Goal: Task Accomplishment & Management: Manage account settings

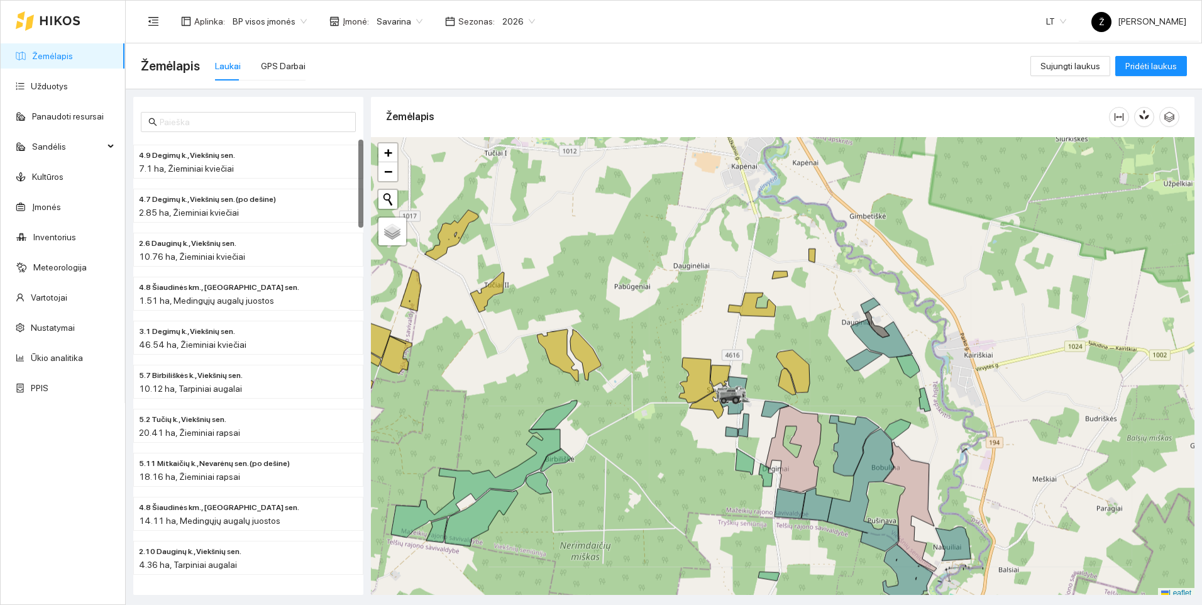
scroll to position [4, 0]
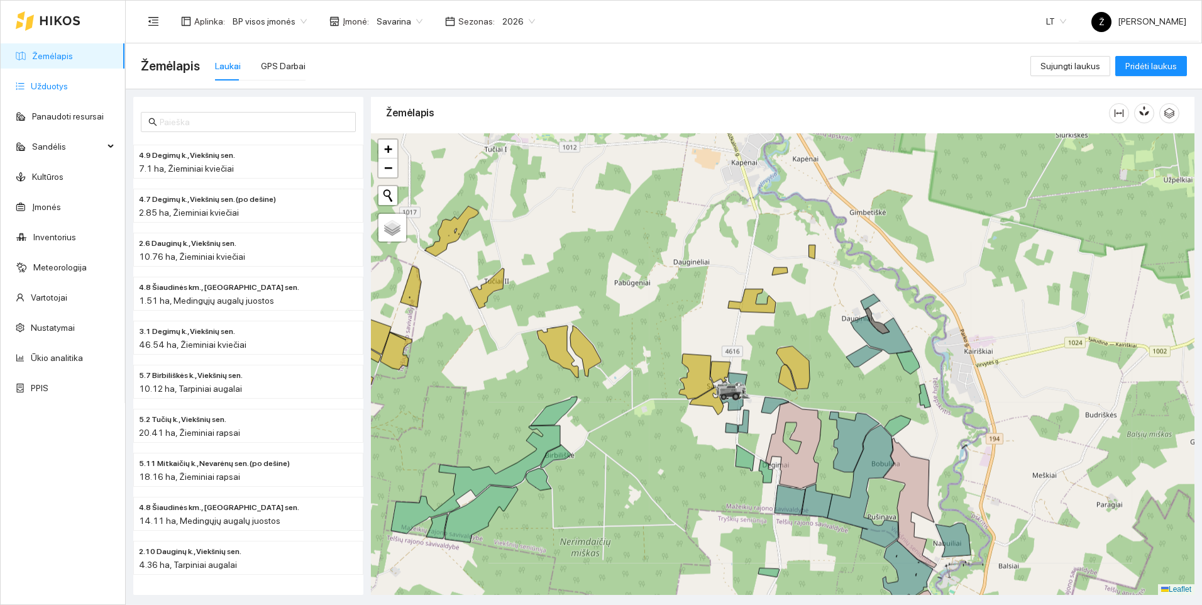
click at [37, 86] on link "Užduotys" at bounding box center [49, 86] width 37 height 10
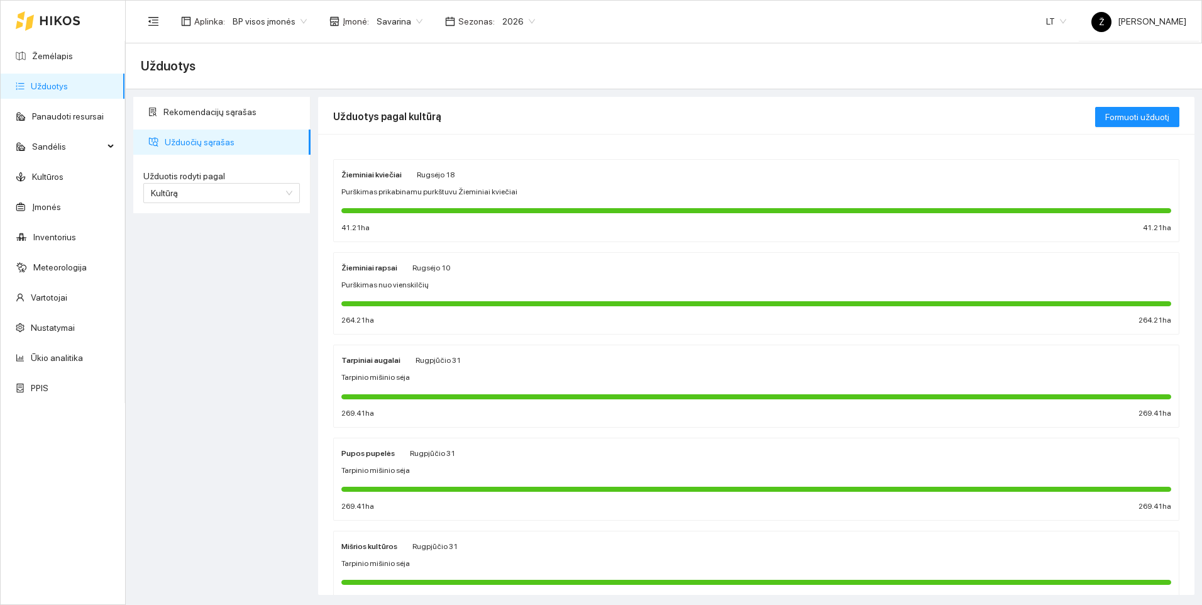
click at [557, 194] on div "Purškimas prikabinamu purkštuvu Žieminiai kviečiai" at bounding box center [756, 192] width 830 height 12
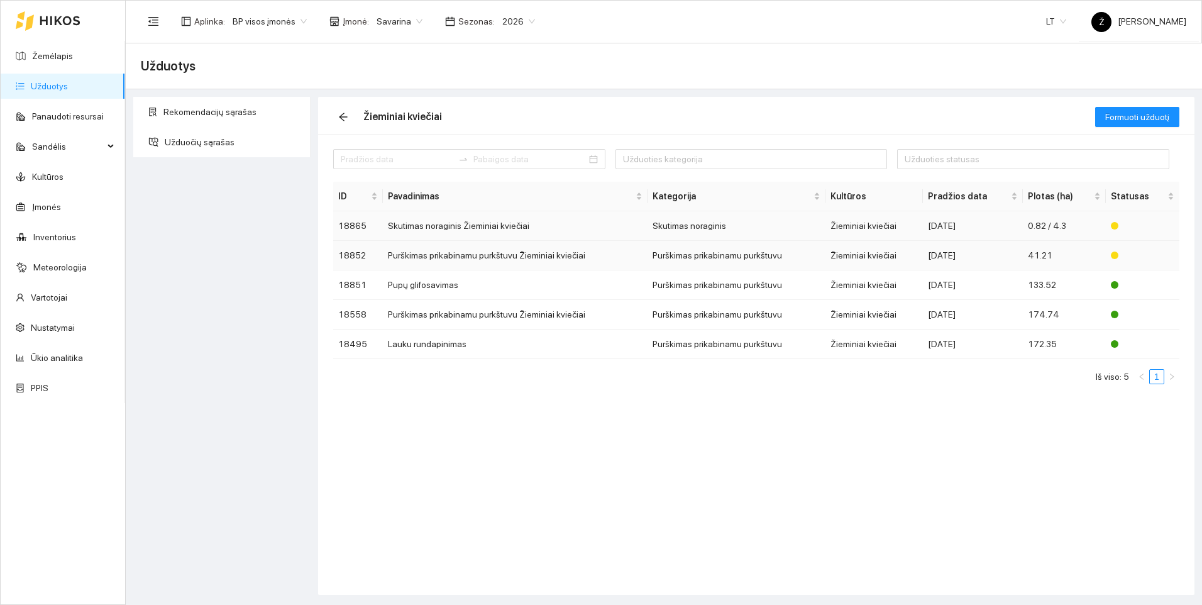
click at [487, 239] on td "Skutimas noraginis Žieminiai kviečiai" at bounding box center [515, 226] width 265 height 30
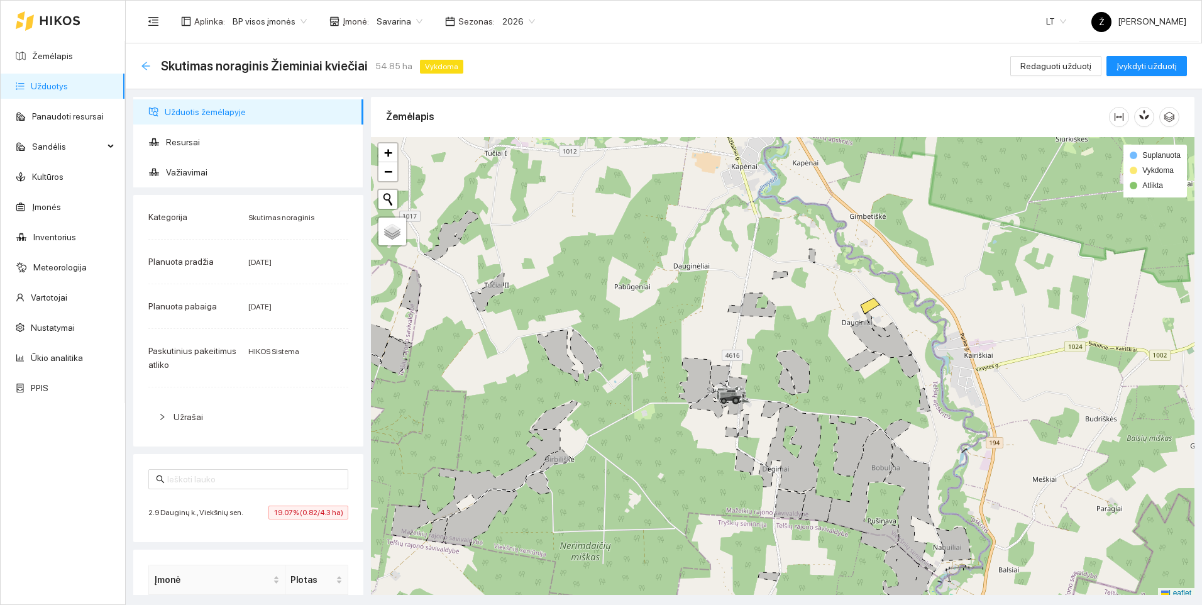
click at [145, 69] on icon "arrow-left" at bounding box center [146, 66] width 10 height 10
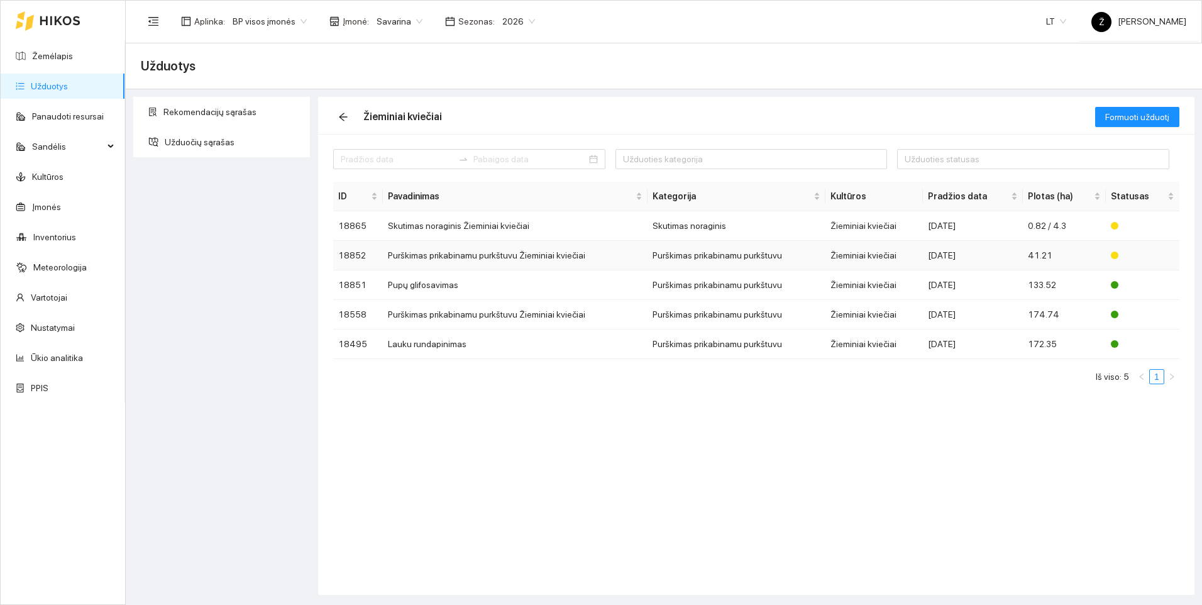
click at [438, 258] on td "Purškimas prikabinamu purkštuvu Žieminiai kviečiai" at bounding box center [515, 256] width 265 height 30
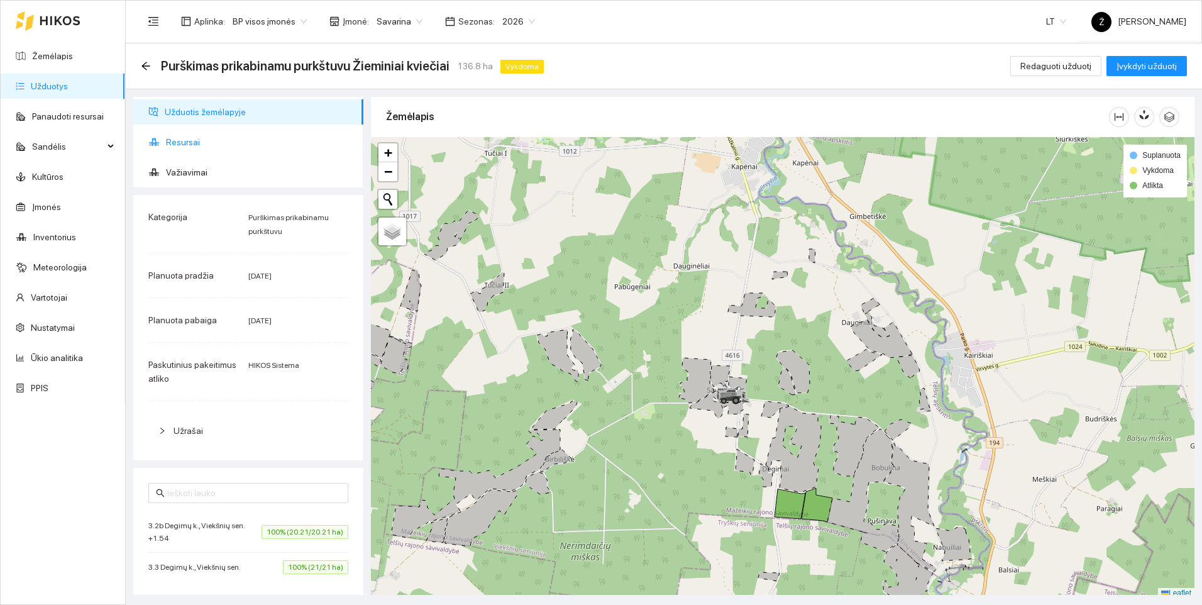
click at [200, 137] on span "Resursai" at bounding box center [259, 141] width 187 height 25
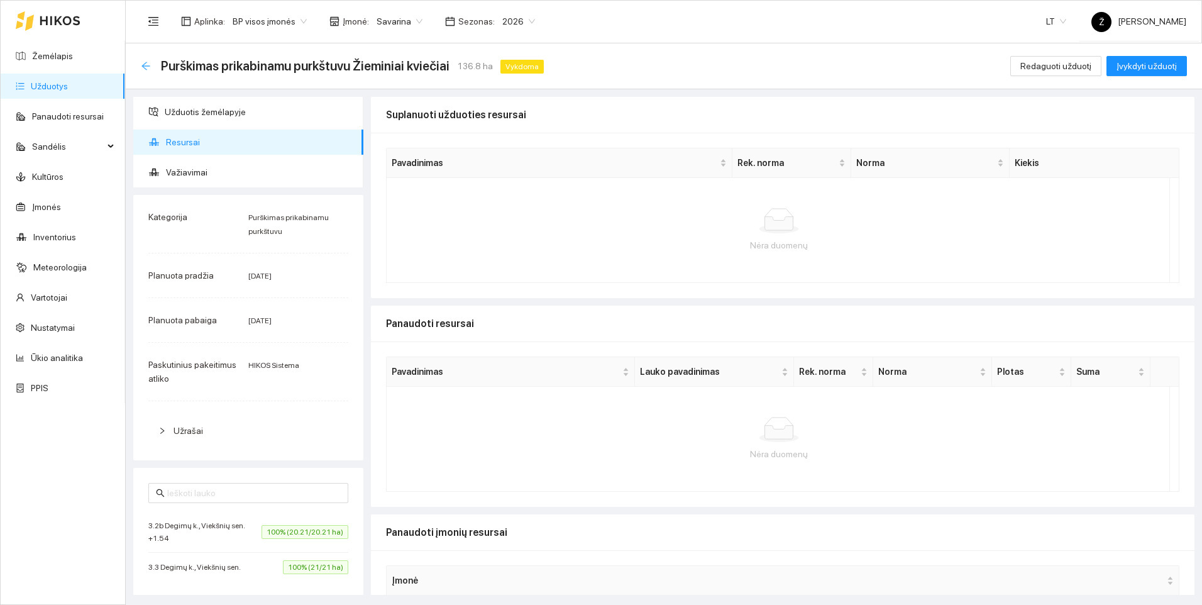
click at [148, 63] on icon "arrow-left" at bounding box center [146, 66] width 10 height 10
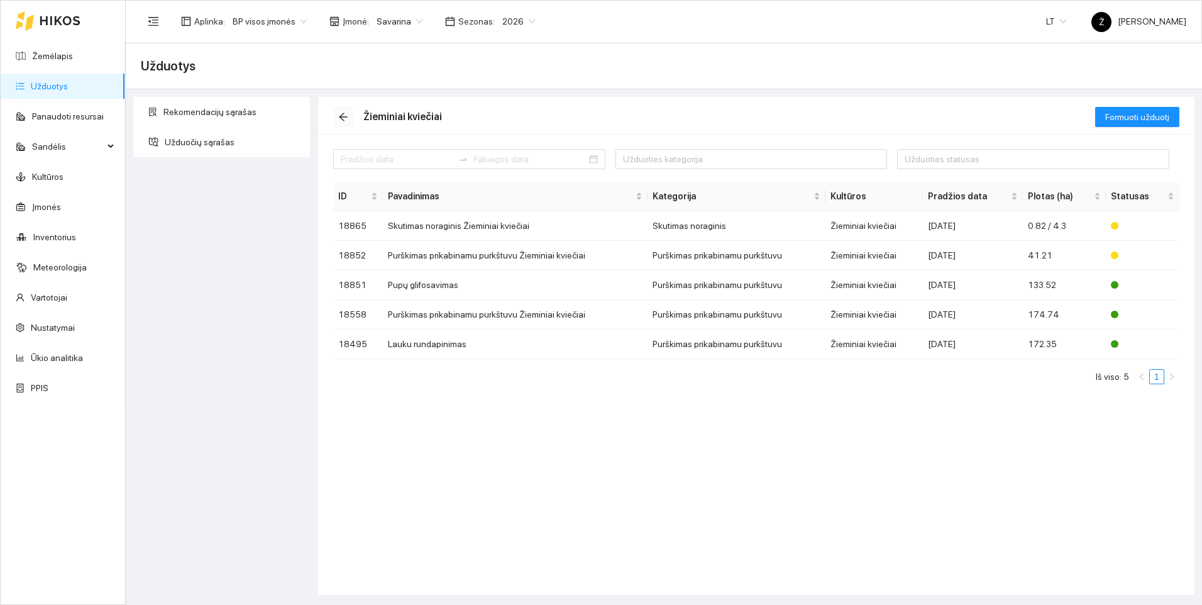
click at [344, 118] on icon "arrow-left" at bounding box center [343, 117] width 10 height 10
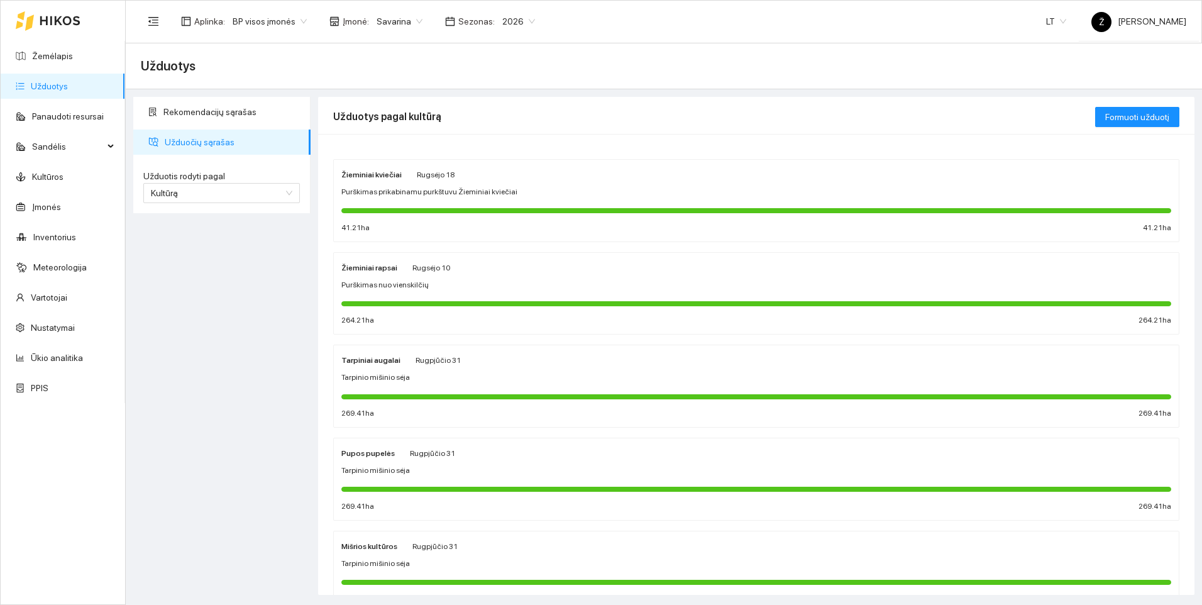
click at [442, 275] on div "Žieminiai rapsai [PERSON_NAME][DATE] Purškimas nuo vienskilčių 264.21 ha 264.21…" at bounding box center [756, 293] width 830 height 67
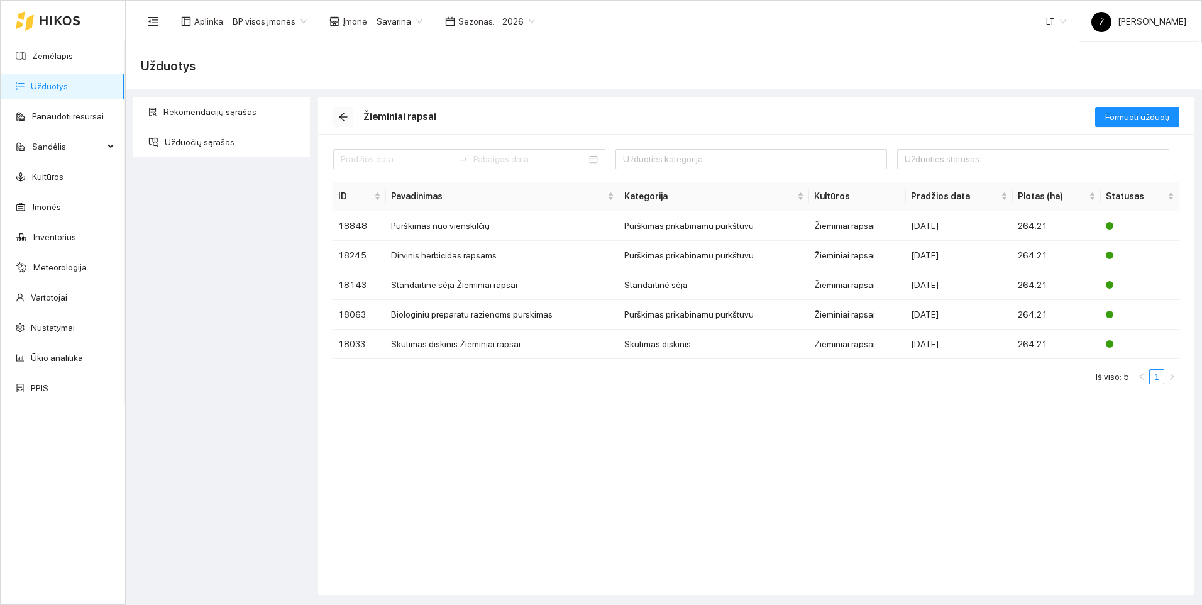
click at [345, 117] on icon "arrow-left" at bounding box center [343, 117] width 8 height 8
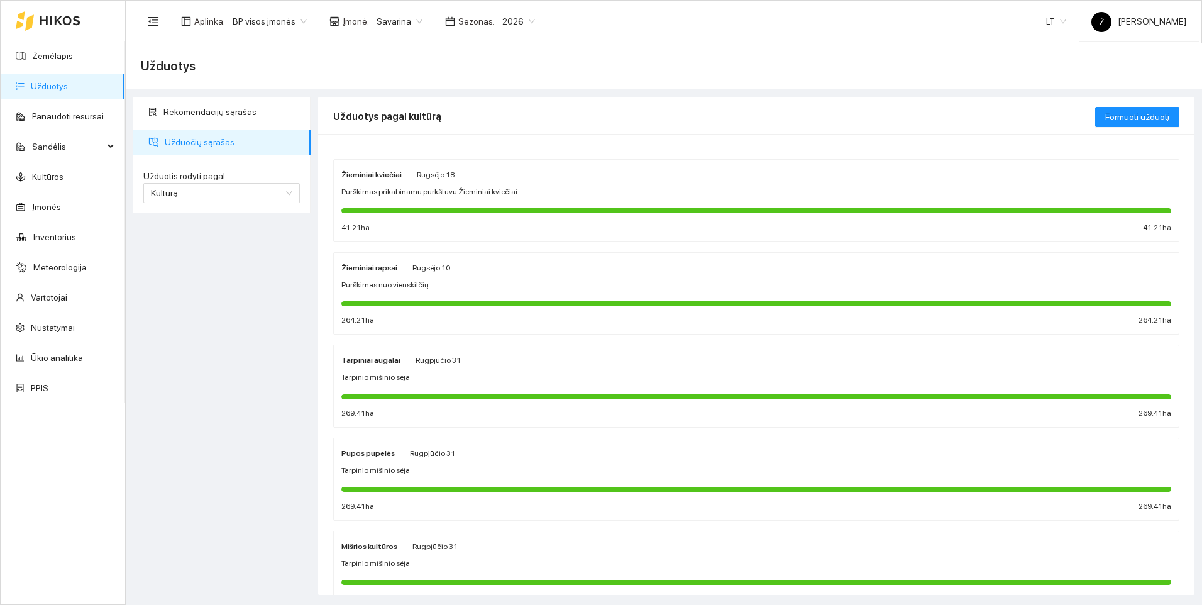
scroll to position [63, 0]
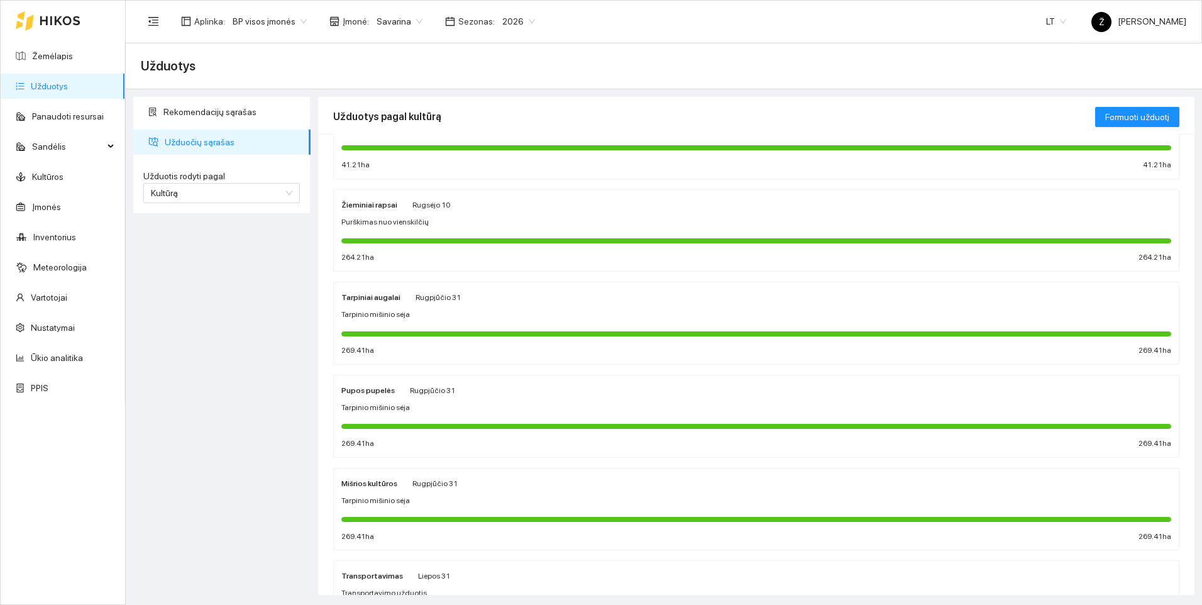
click at [456, 316] on div "Tarpinio mišinio sėja" at bounding box center [756, 315] width 830 height 12
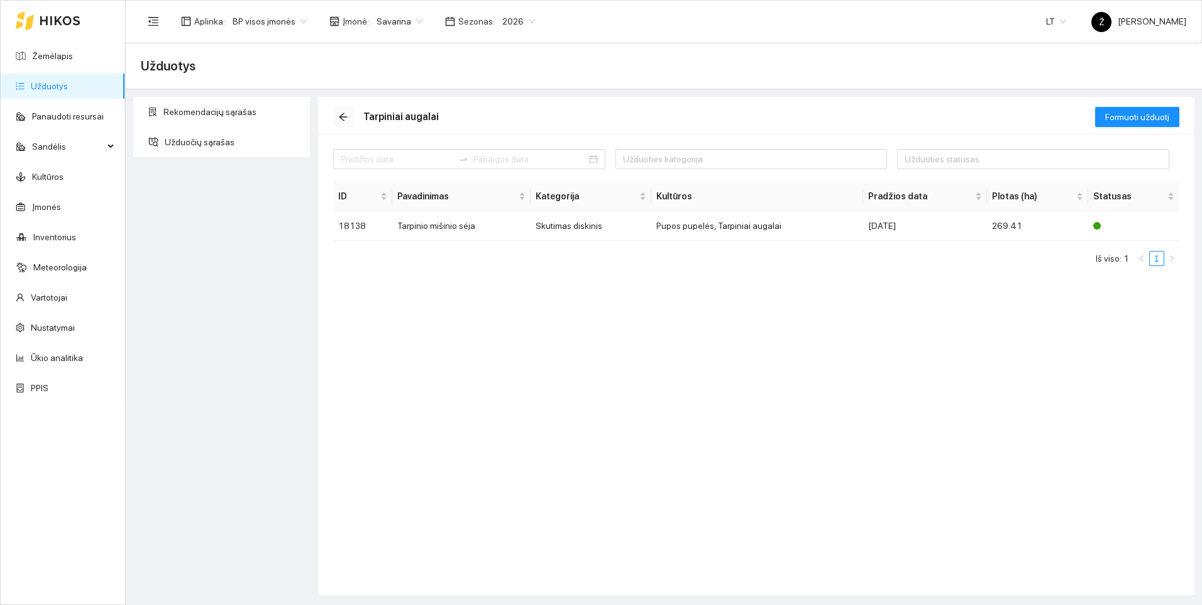
click at [343, 114] on icon "arrow-left" at bounding box center [343, 117] width 10 height 10
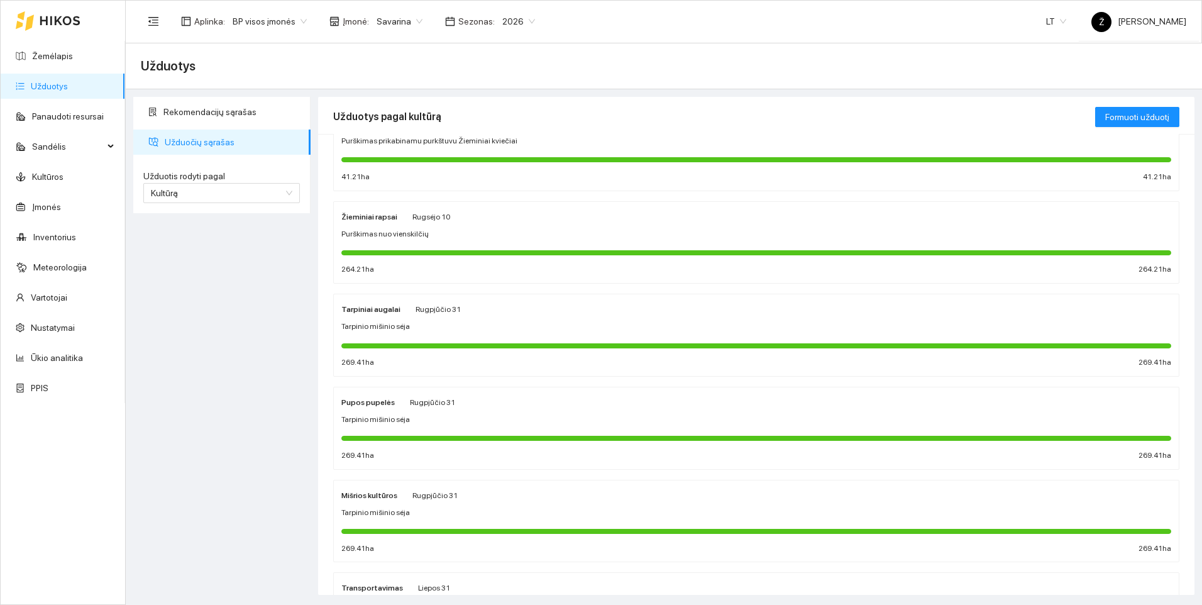
scroll to position [126, 0]
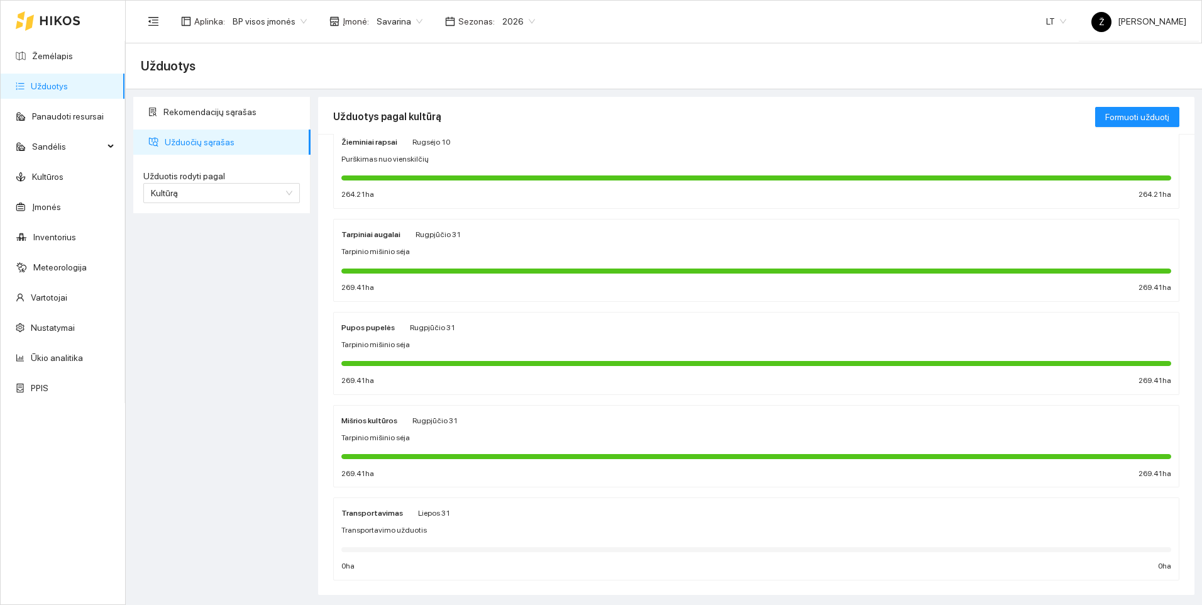
click at [394, 337] on div "Pupos pupelės Rugpjūčio 31 Tarpinio mišinio sėja 269.41 ha 269.41 ha" at bounding box center [756, 353] width 830 height 67
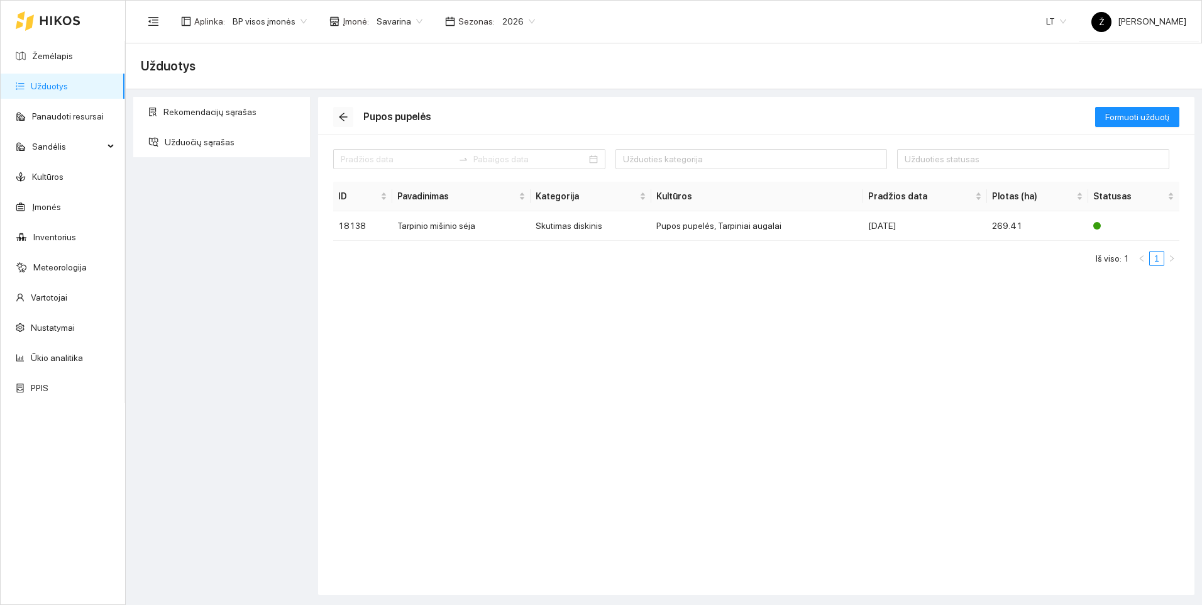
click at [344, 119] on icon "arrow-left" at bounding box center [343, 117] width 10 height 10
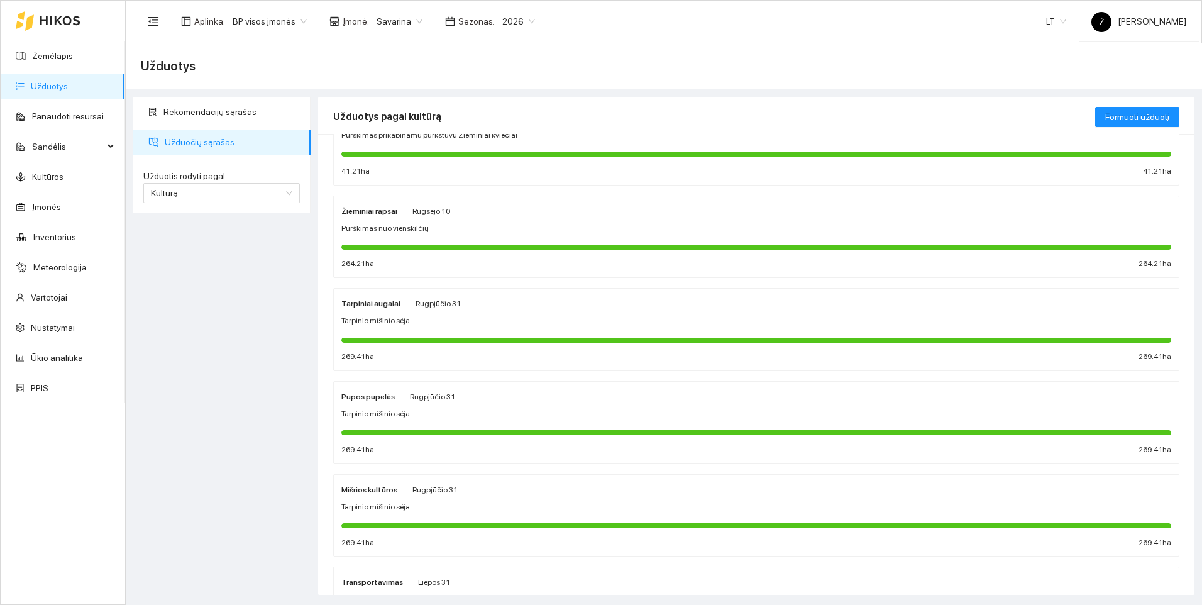
scroll to position [126, 0]
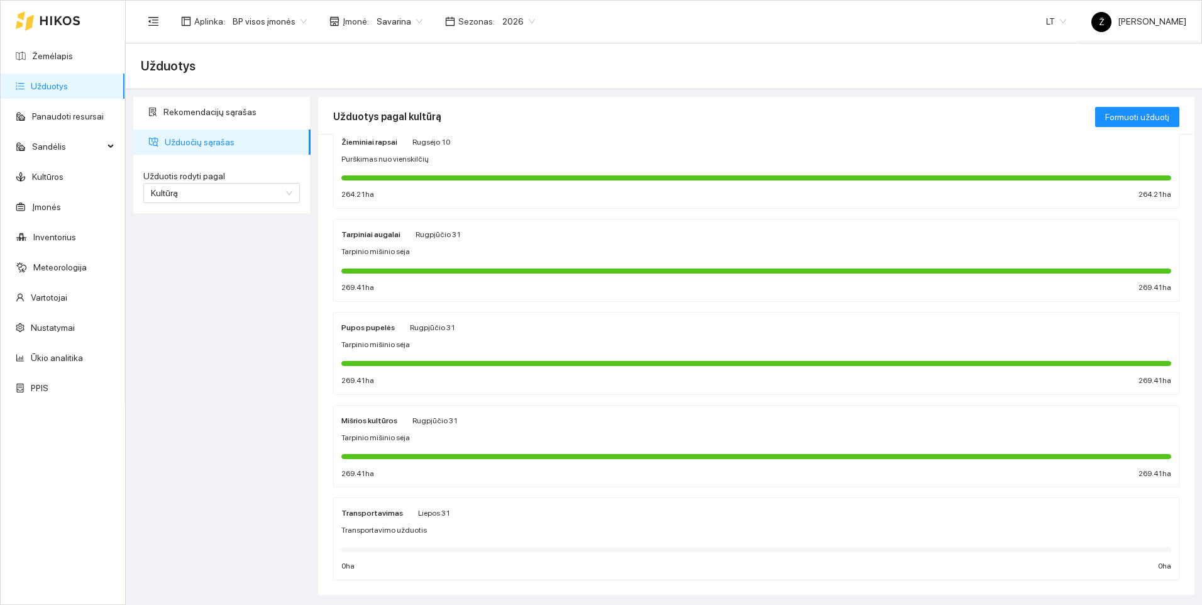
click at [413, 425] on div "Rugpjūčio 31" at bounding box center [434, 420] width 45 height 14
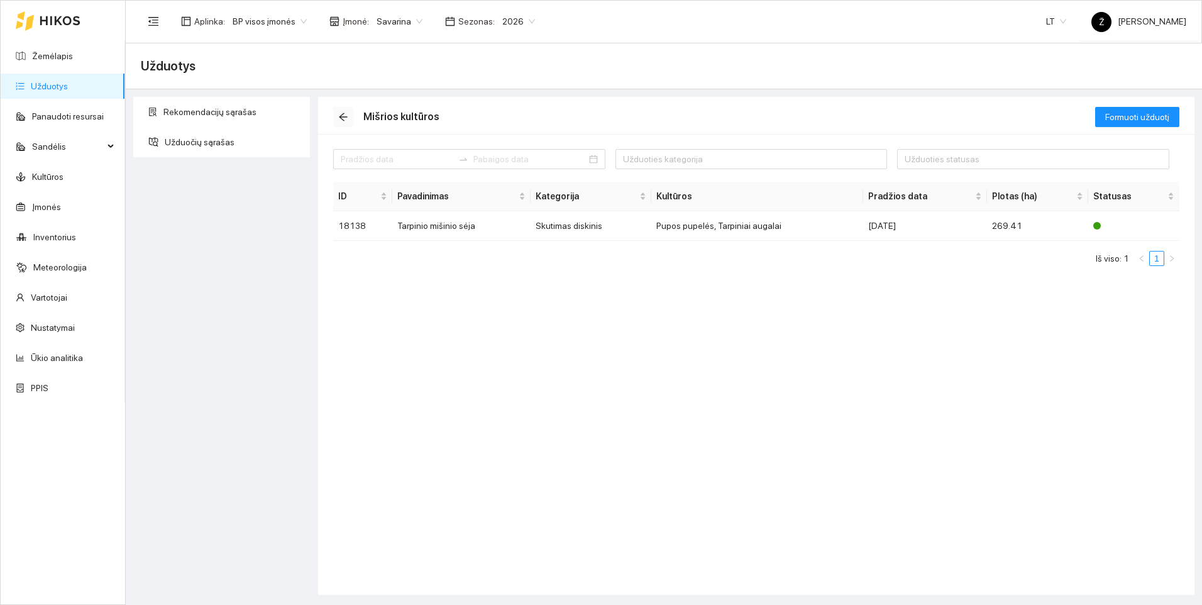
click at [344, 113] on icon "arrow-left" at bounding box center [343, 117] width 8 height 8
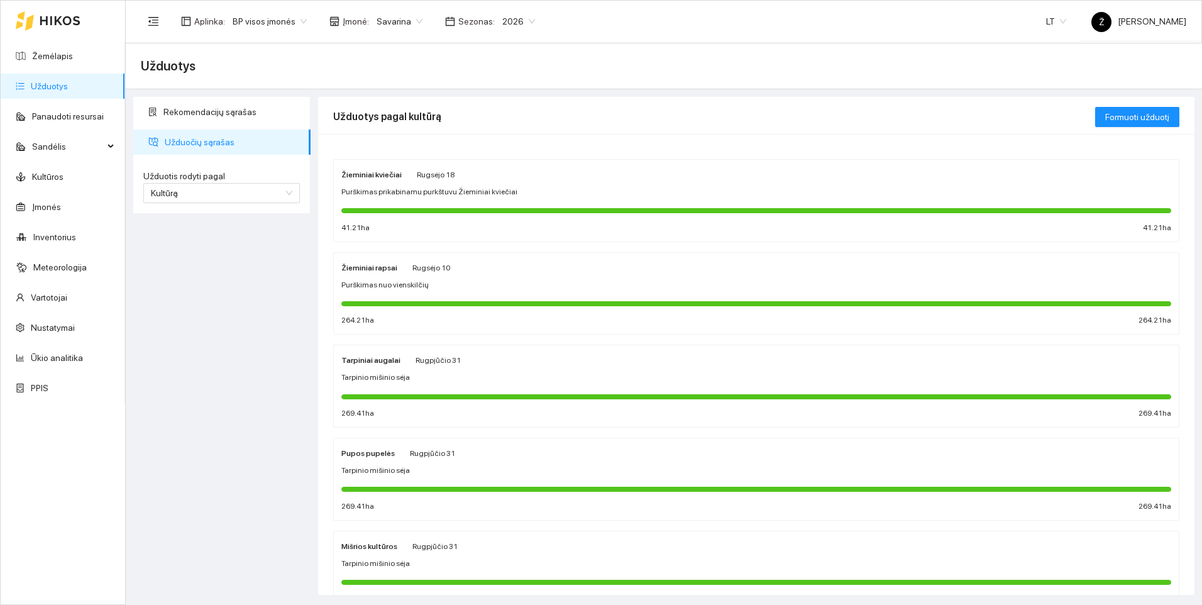
click at [412, 22] on span "Savarina" at bounding box center [399, 21] width 46 height 19
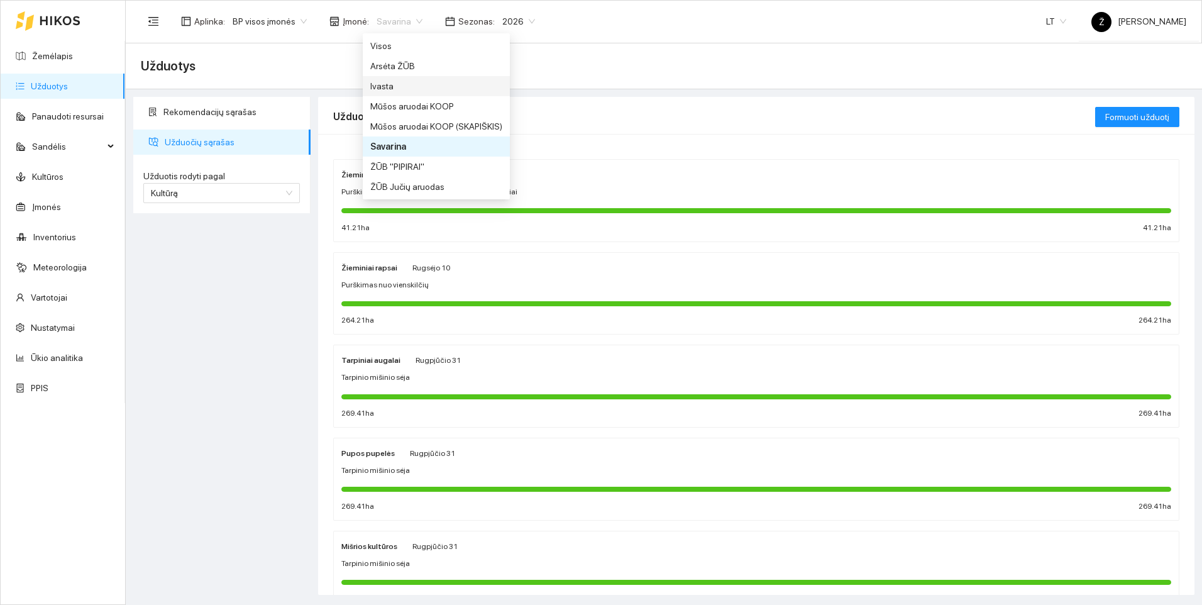
click at [394, 85] on div "Ivasta" at bounding box center [436, 86] width 132 height 14
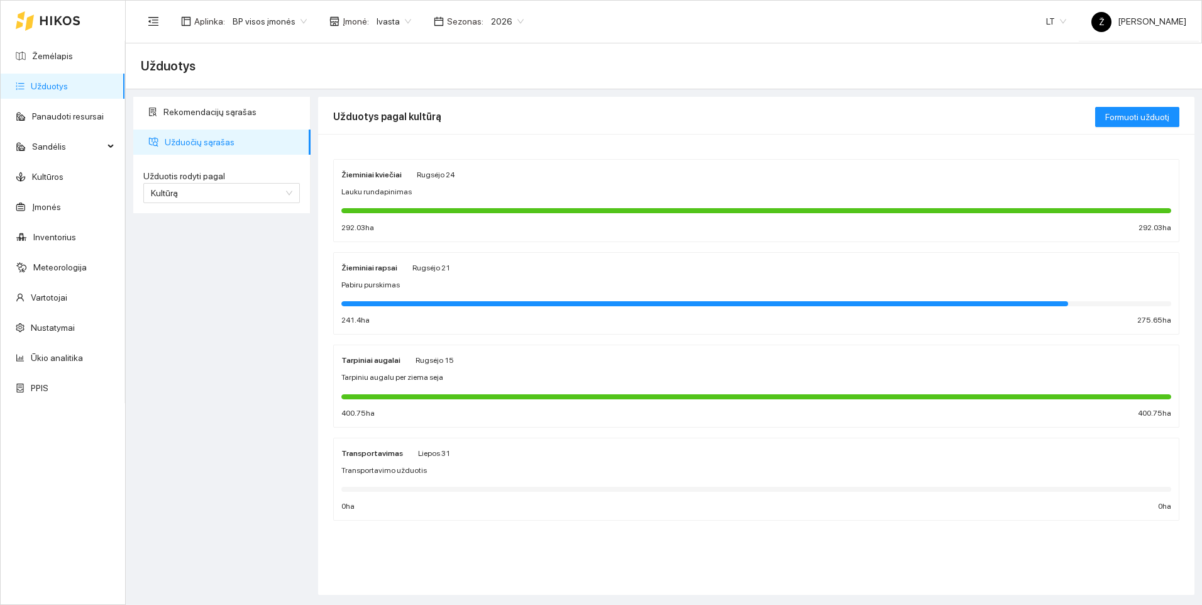
click at [392, 192] on span "Lauku rundapinimas" at bounding box center [376, 192] width 70 height 12
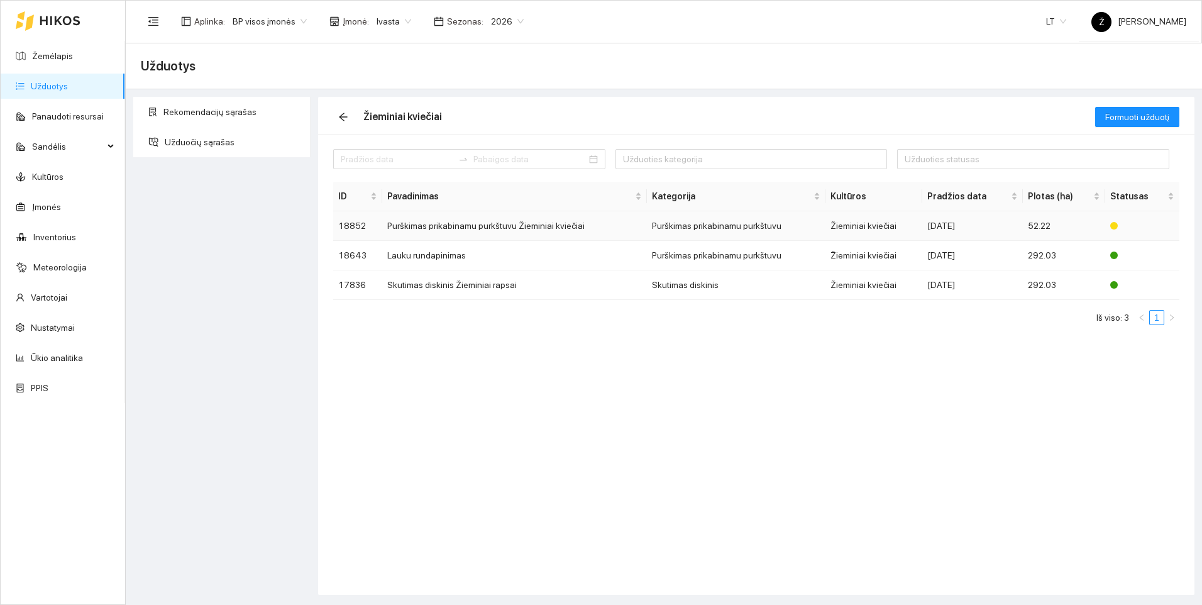
click at [403, 230] on td "Purškimas prikabinamu purkštuvu Žieminiai kviečiai" at bounding box center [514, 226] width 265 height 30
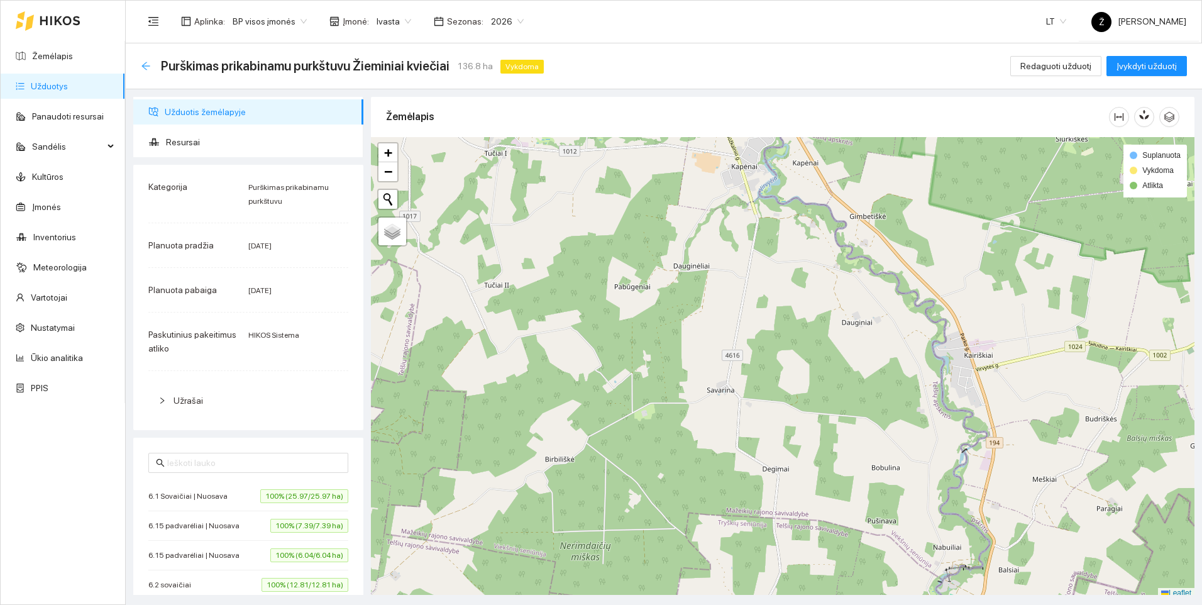
click at [143, 65] on icon "arrow-left" at bounding box center [145, 66] width 8 height 8
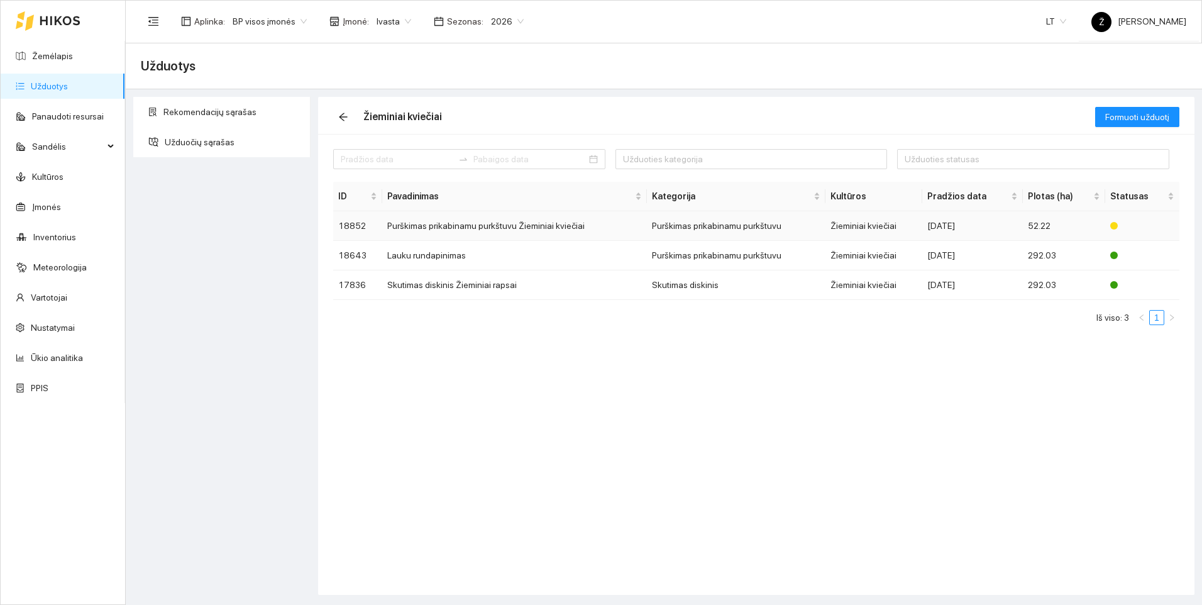
click at [403, 228] on td "Purškimas prikabinamu purkštuvu Žieminiai kviečiai" at bounding box center [514, 226] width 265 height 30
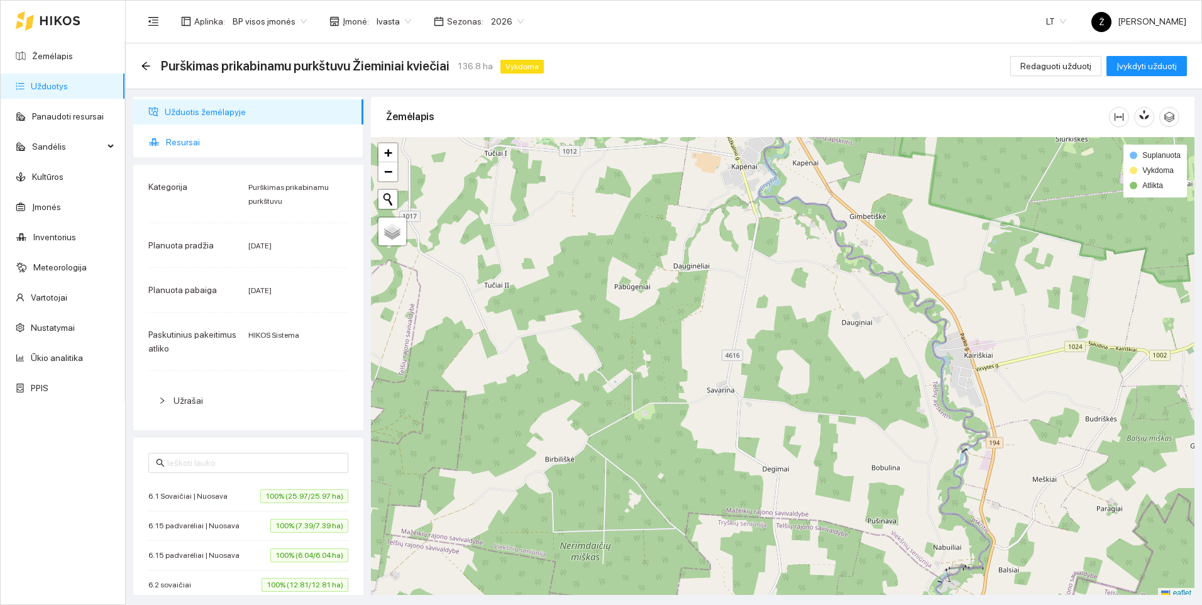
click at [167, 136] on span "Resursai" at bounding box center [259, 141] width 187 height 25
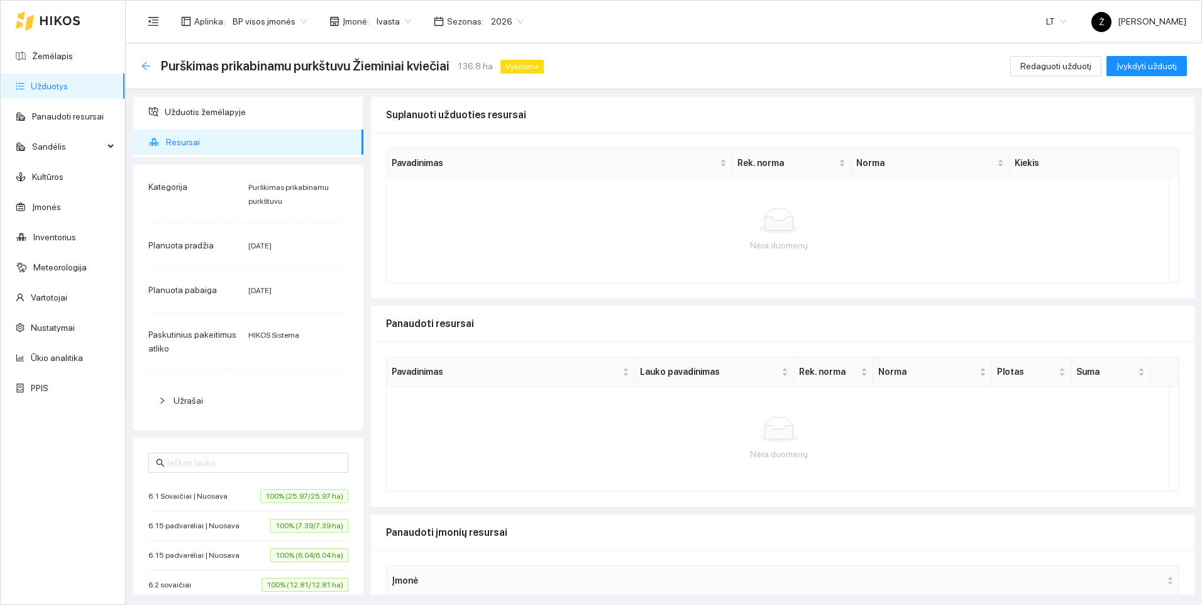
click at [148, 70] on icon "arrow-left" at bounding box center [146, 66] width 10 height 10
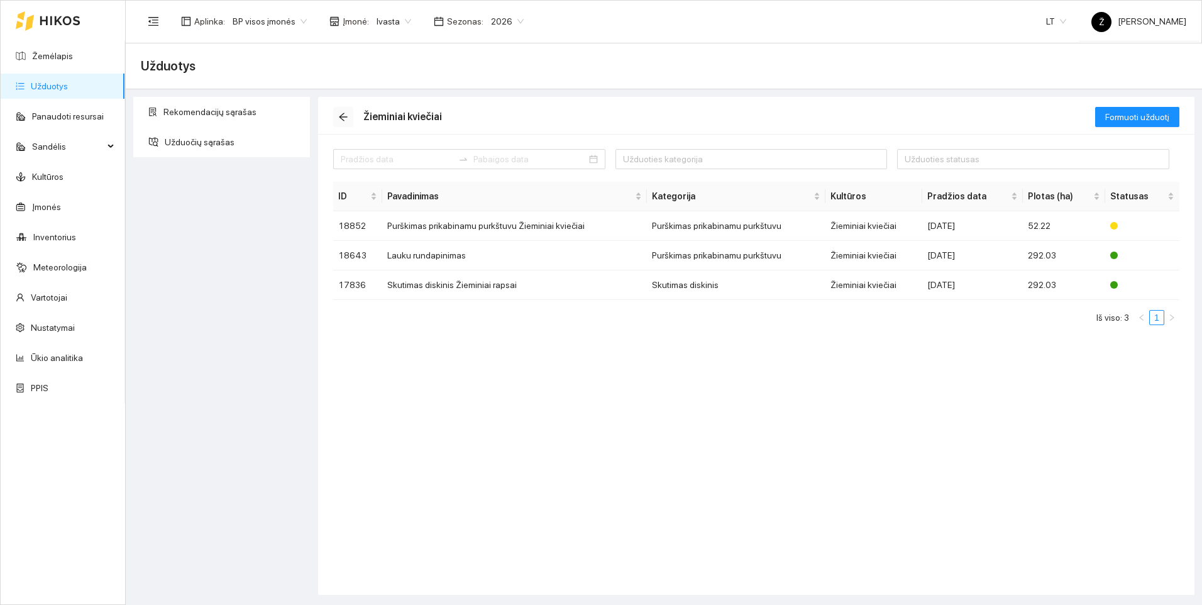
click at [349, 118] on span "arrow-left" at bounding box center [343, 117] width 19 height 10
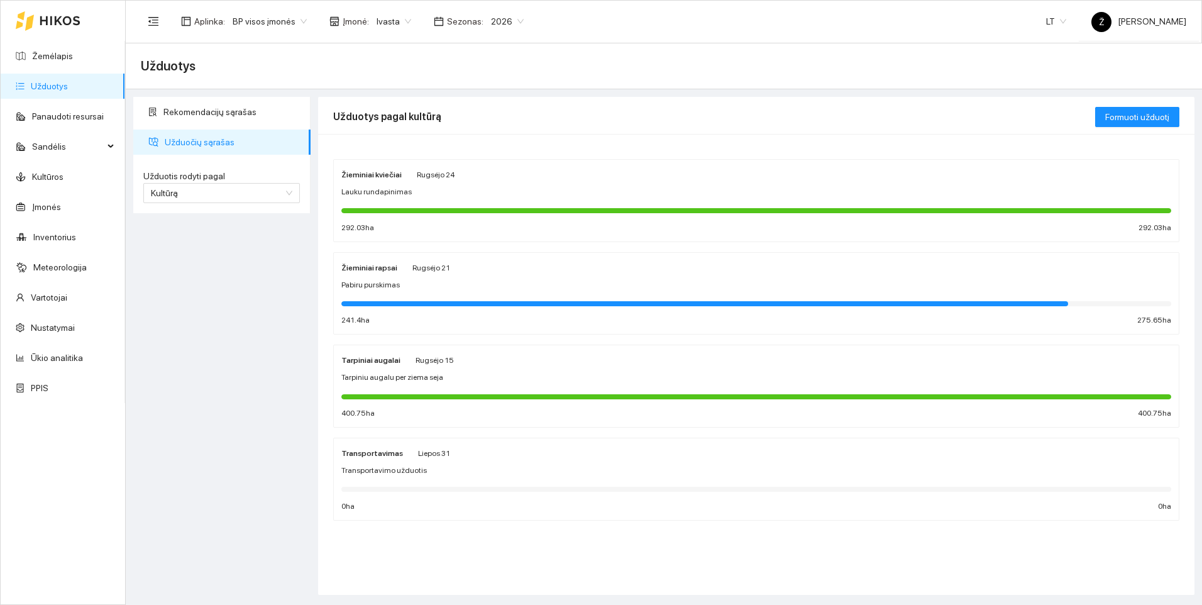
click at [397, 288] on div "Pabiru purskimas" at bounding box center [756, 285] width 830 height 12
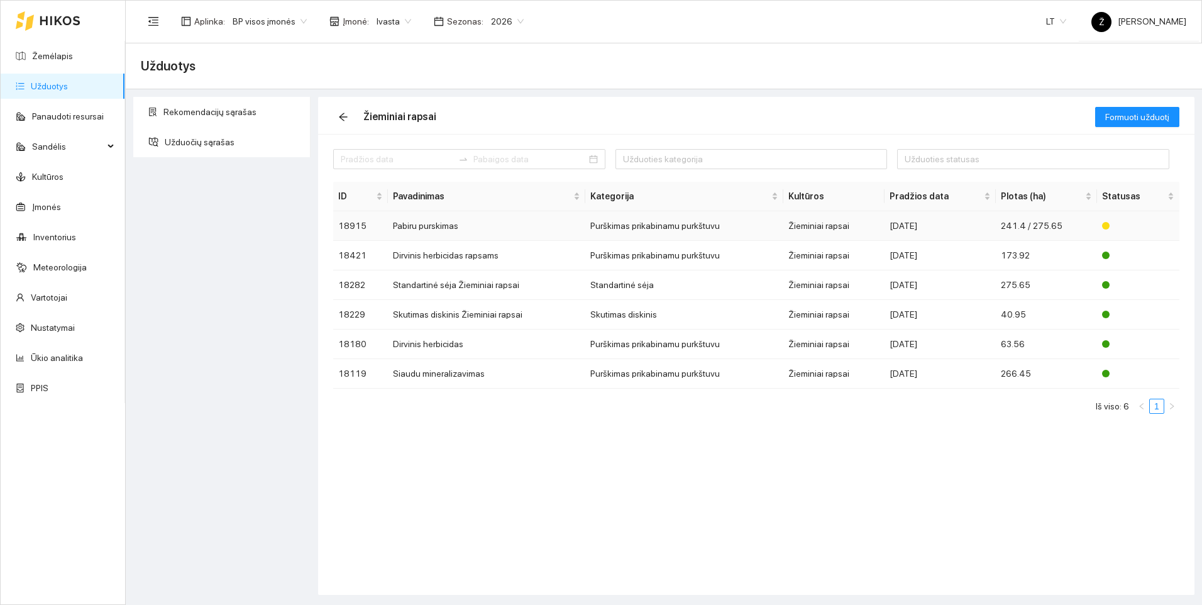
click at [434, 227] on td "Pabiru purskimas" at bounding box center [487, 226] width 198 height 30
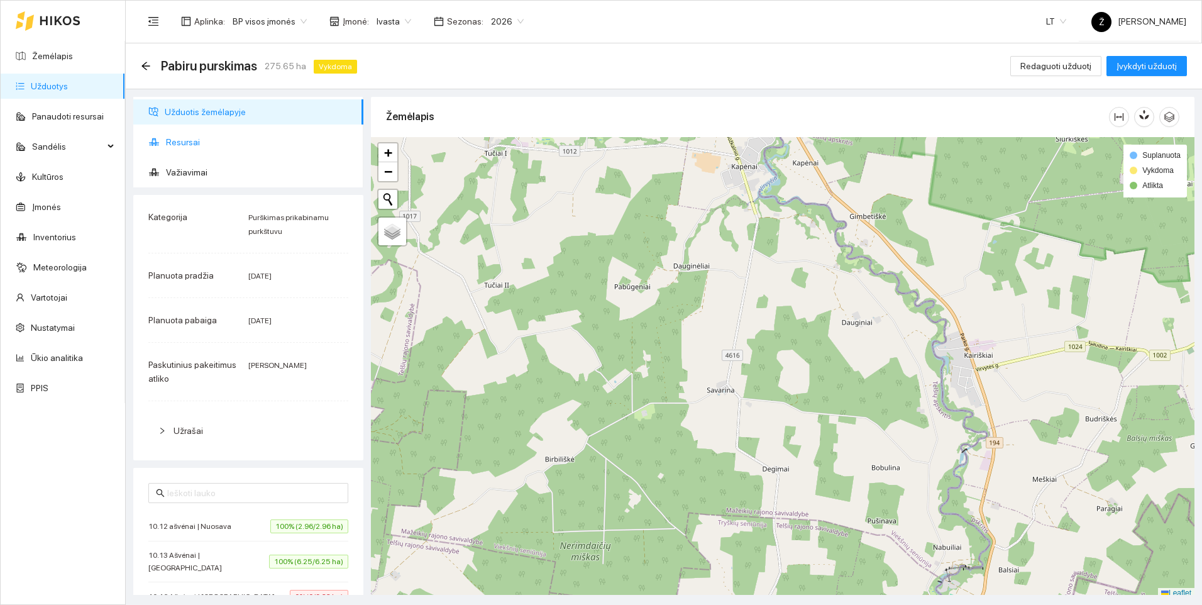
click at [168, 141] on span "Resursai" at bounding box center [259, 141] width 187 height 25
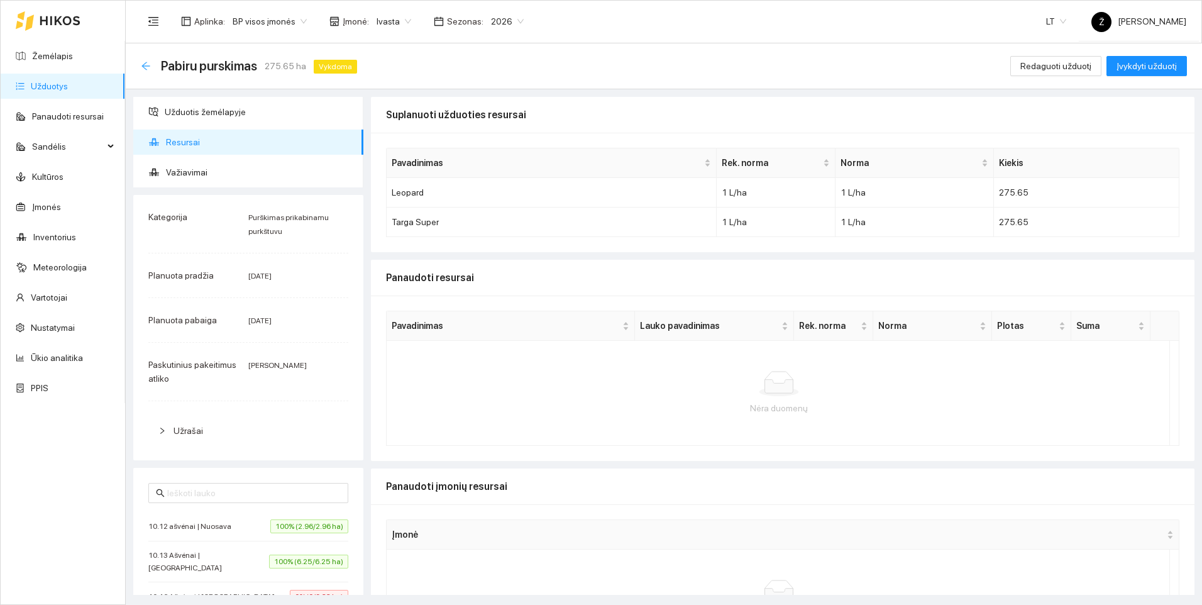
click at [143, 65] on icon "arrow-left" at bounding box center [145, 66] width 8 height 8
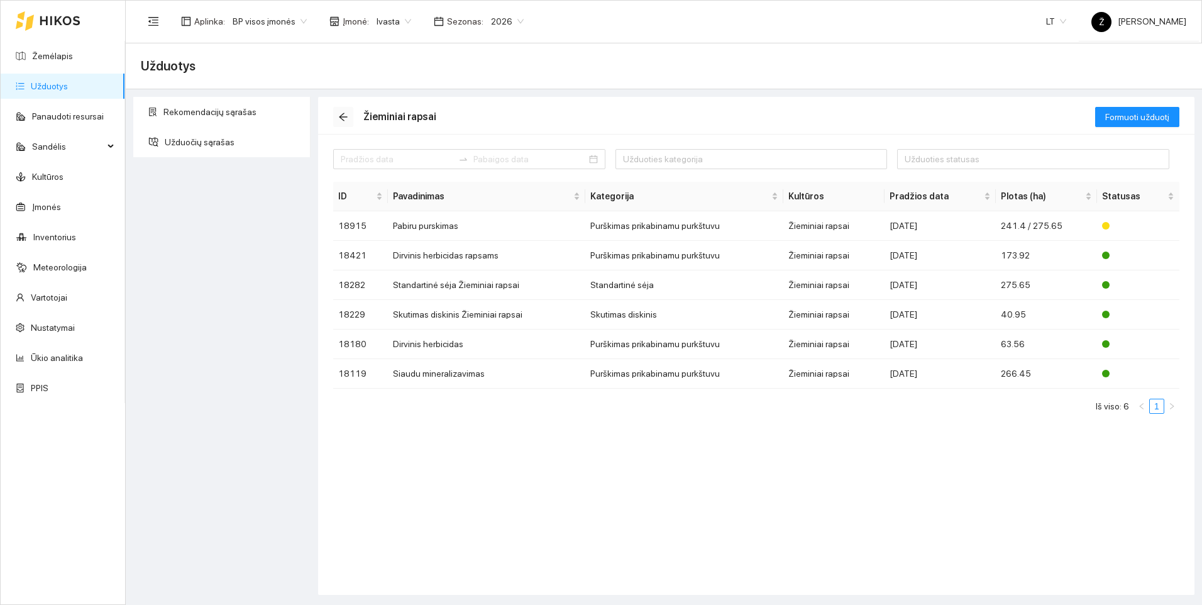
click at [341, 110] on button "button" at bounding box center [343, 117] width 20 height 20
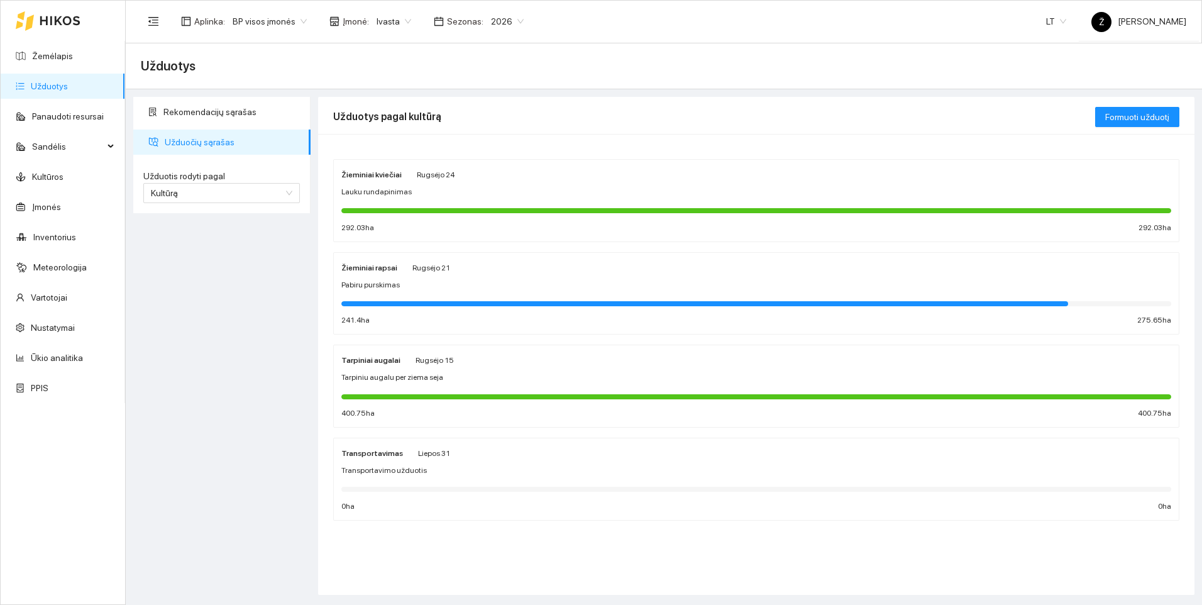
click at [405, 376] on span "Tarpiniu augalu per ziema seja" at bounding box center [392, 377] width 102 height 12
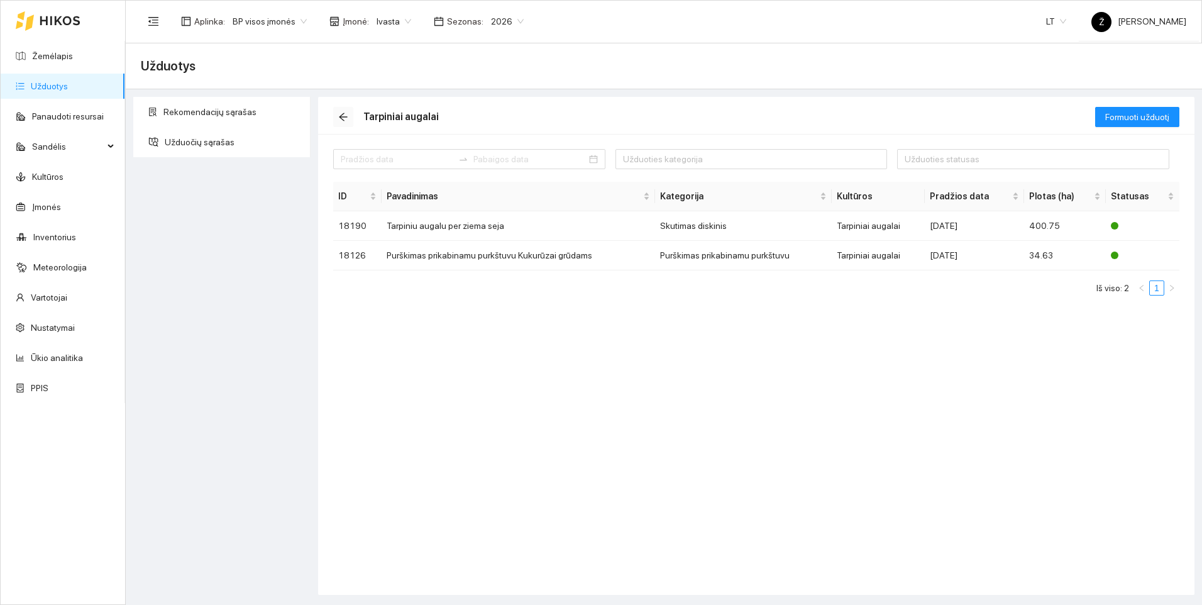
click at [341, 119] on icon "arrow-left" at bounding box center [343, 117] width 8 height 8
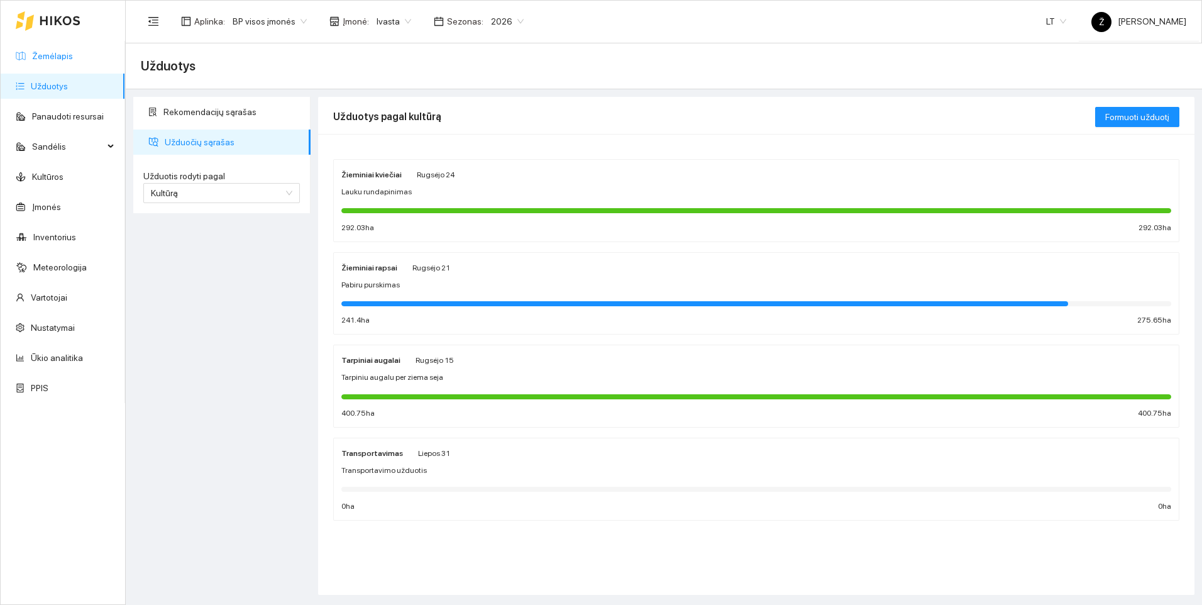
click at [38, 51] on link "Žemėlapis" at bounding box center [52, 56] width 41 height 10
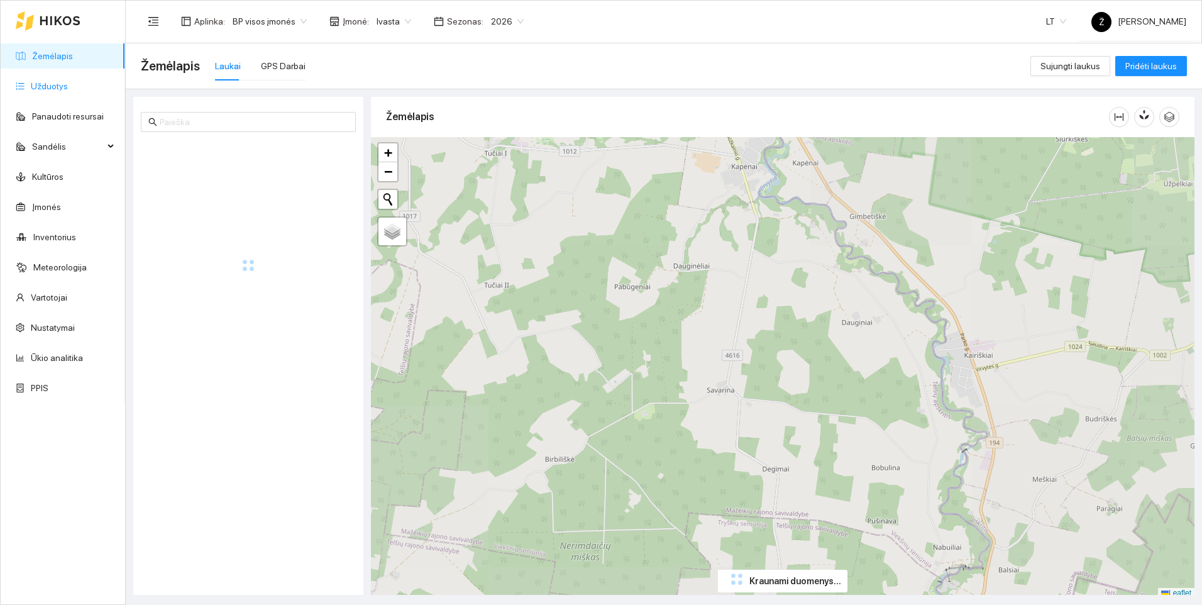
click at [62, 81] on link "Užduotys" at bounding box center [49, 86] width 37 height 10
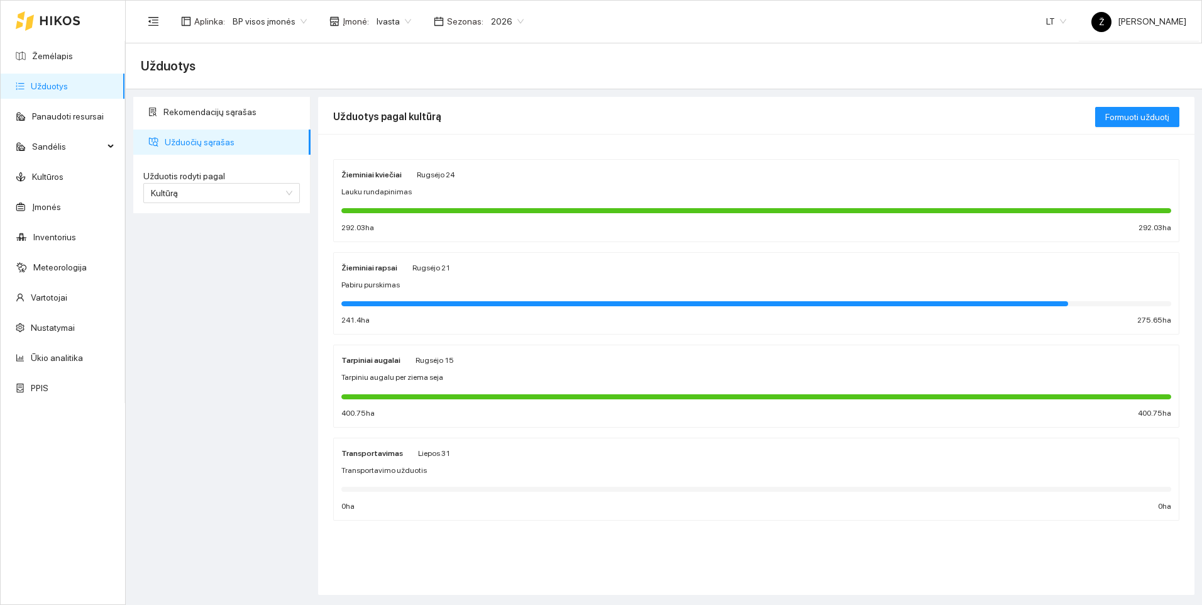
click at [404, 195] on span "Lauku rundapinimas" at bounding box center [376, 192] width 70 height 12
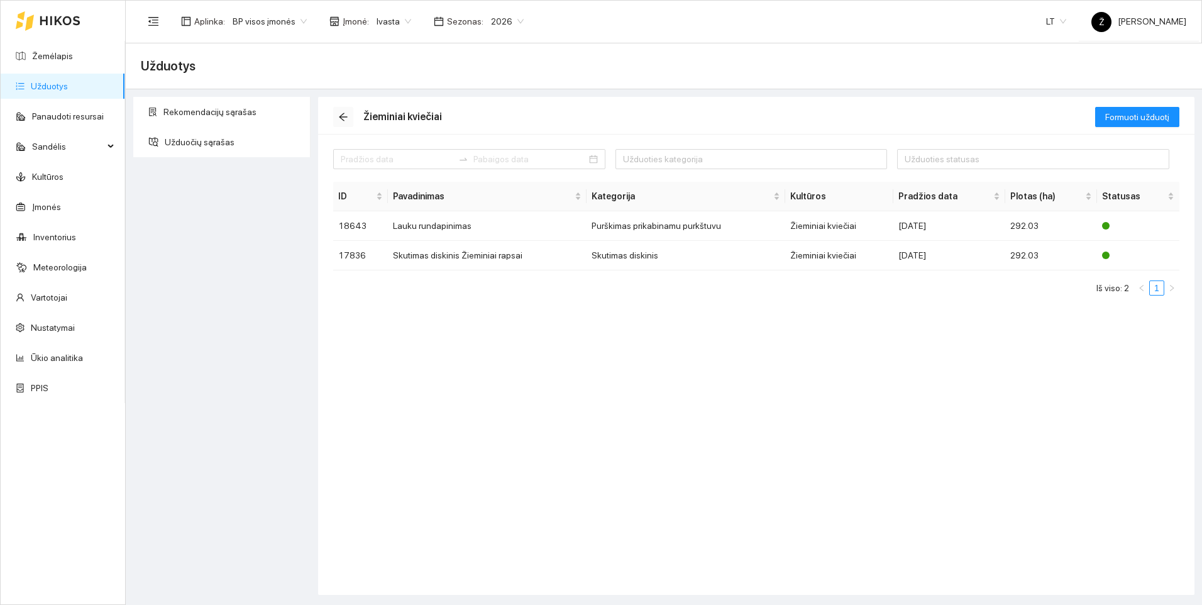
click at [347, 113] on icon "arrow-left" at bounding box center [343, 117] width 10 height 10
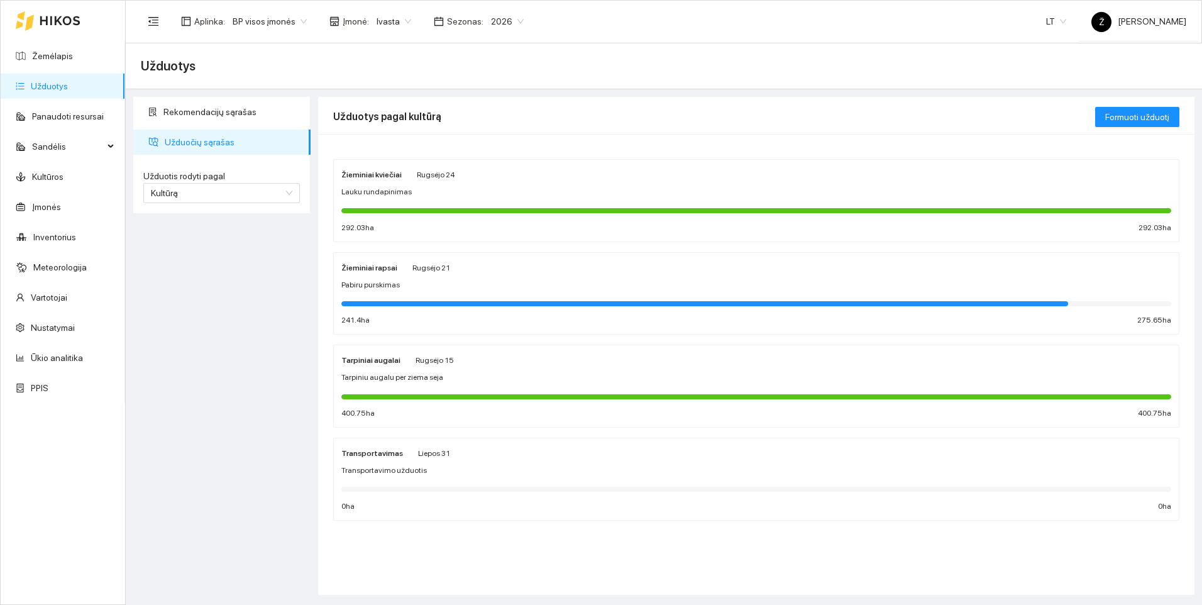
click at [403, 277] on div "Žieminiai rapsai [PERSON_NAME][DATE] Pabiru purskimas 241.4 ha 275.65 ha" at bounding box center [756, 293] width 830 height 67
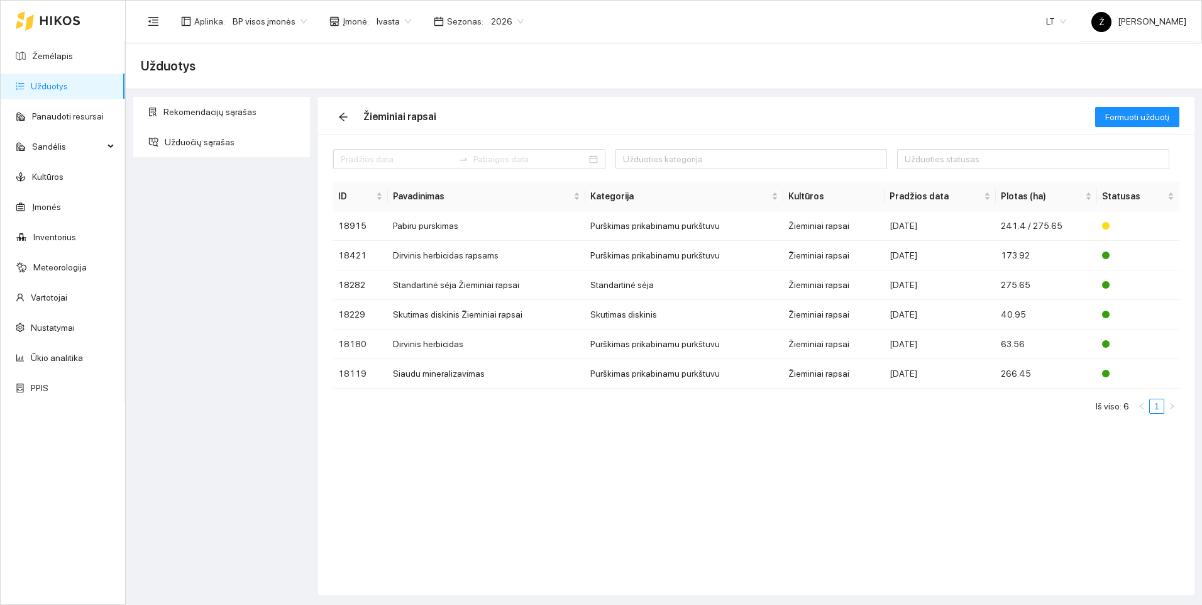
click at [396, 18] on span "Ivasta" at bounding box center [393, 21] width 35 height 19
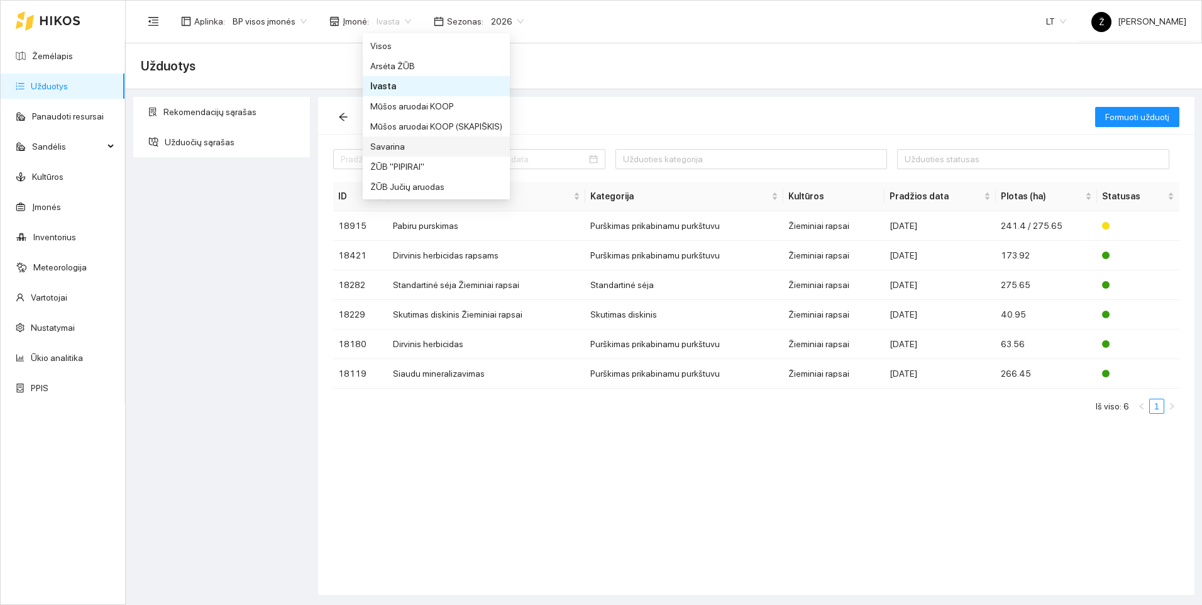
click at [402, 140] on div "Savarina" at bounding box center [436, 147] width 132 height 14
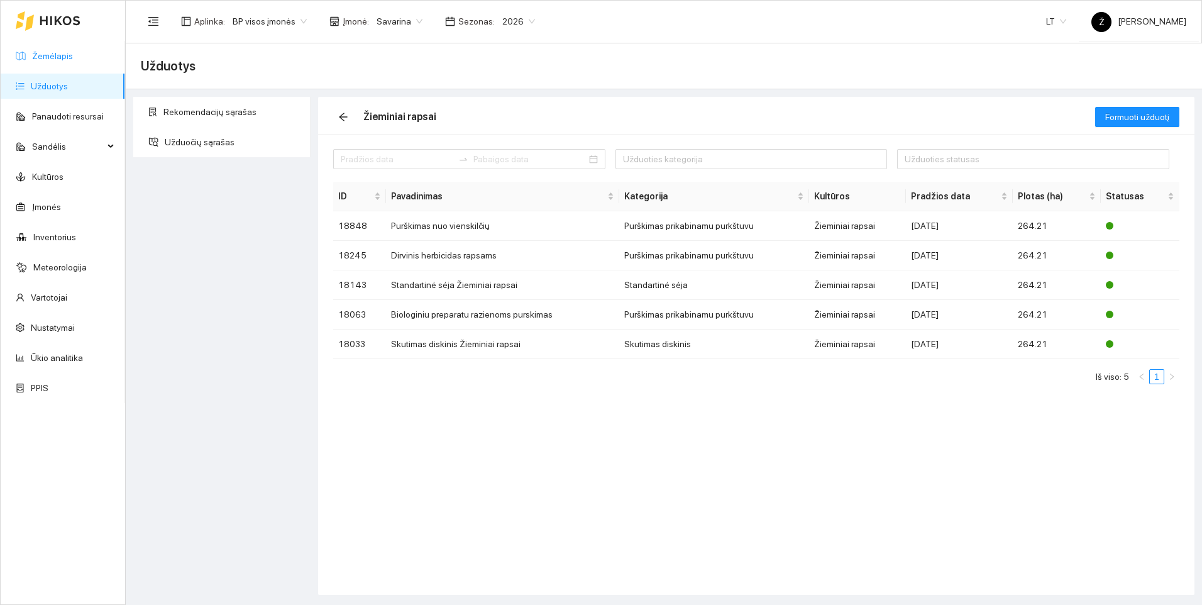
click at [63, 58] on link "Žemėlapis" at bounding box center [52, 56] width 41 height 10
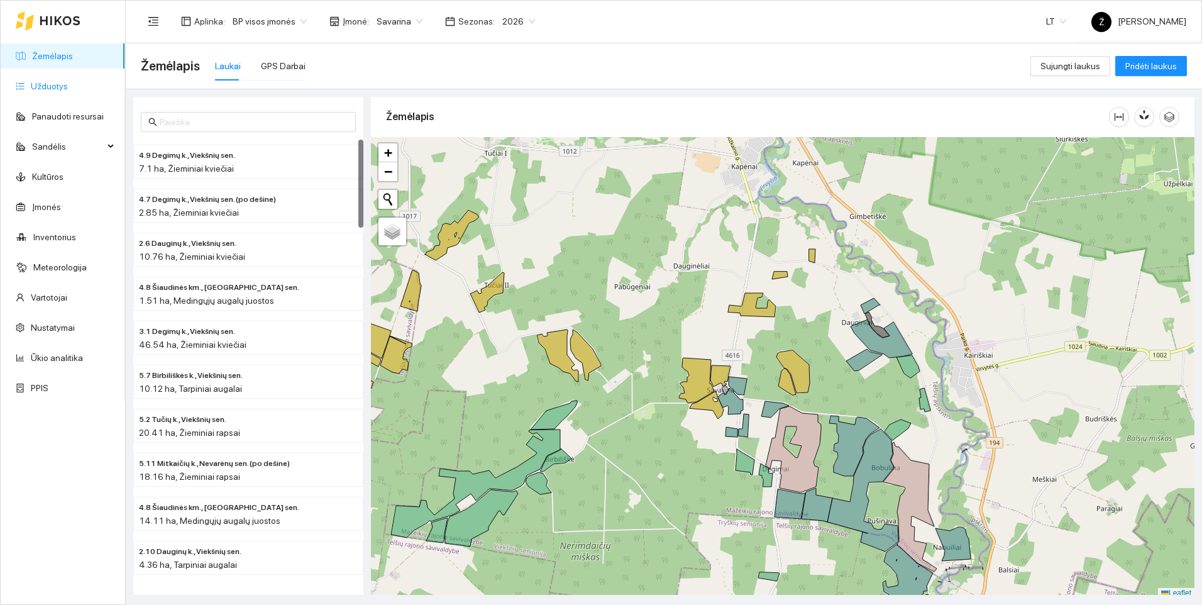
click at [68, 85] on link "Užduotys" at bounding box center [49, 86] width 37 height 10
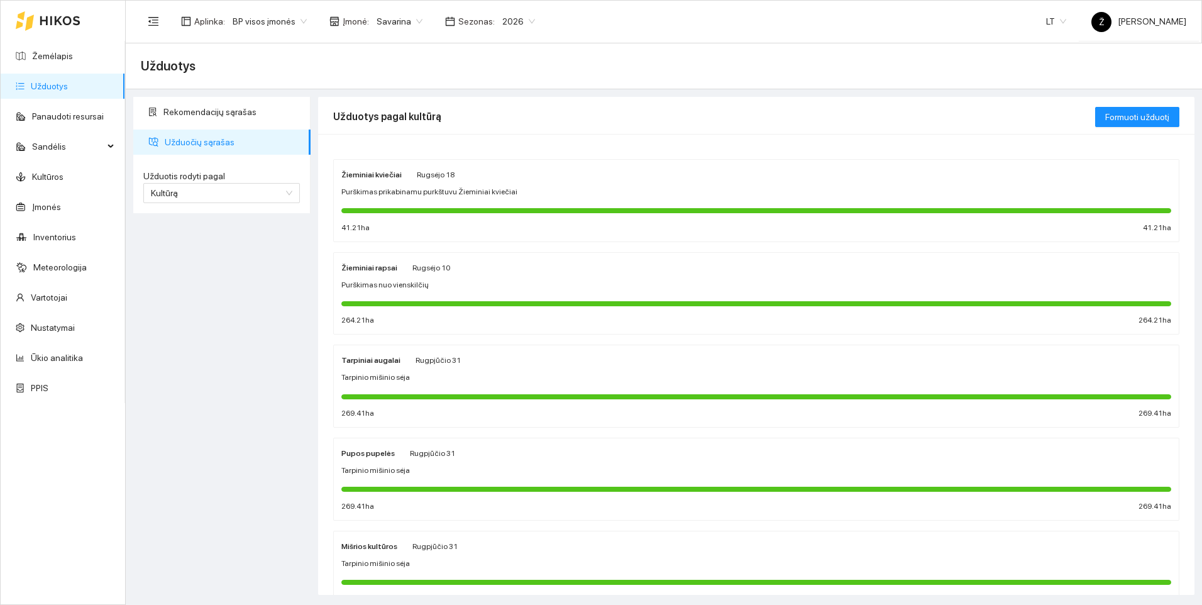
click at [402, 198] on div "Žieminiai kviečiai [PERSON_NAME][DATE] Purškimas prikabinamu purkštuvu Žieminia…" at bounding box center [756, 200] width 830 height 67
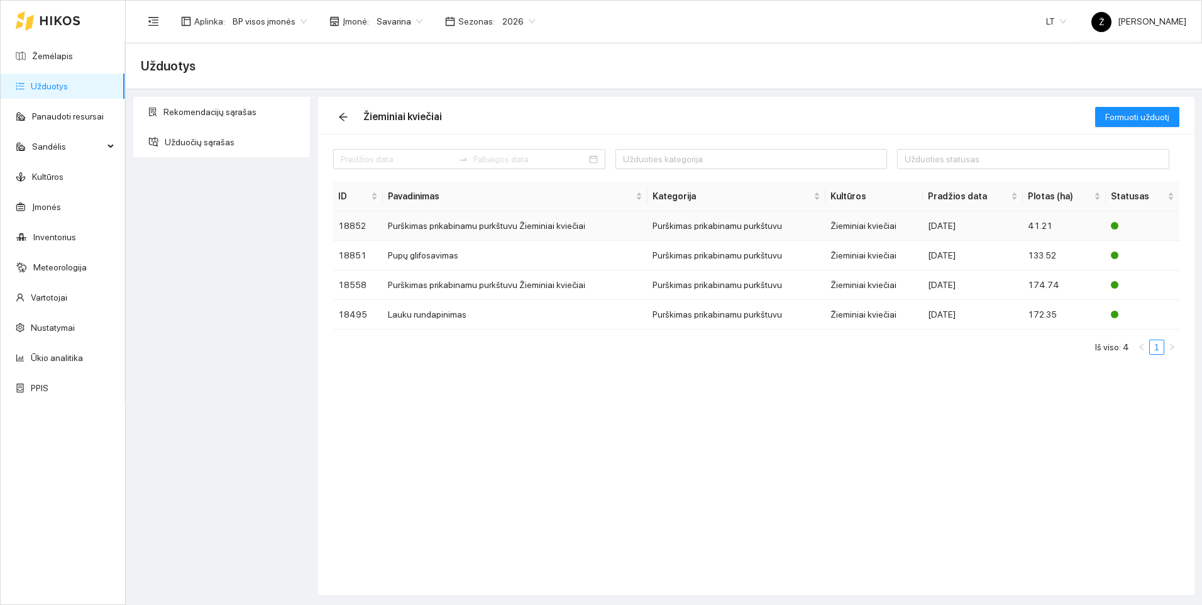
click at [419, 229] on td "Purškimas prikabinamu purkštuvu Žieminiai kviečiai" at bounding box center [515, 226] width 265 height 30
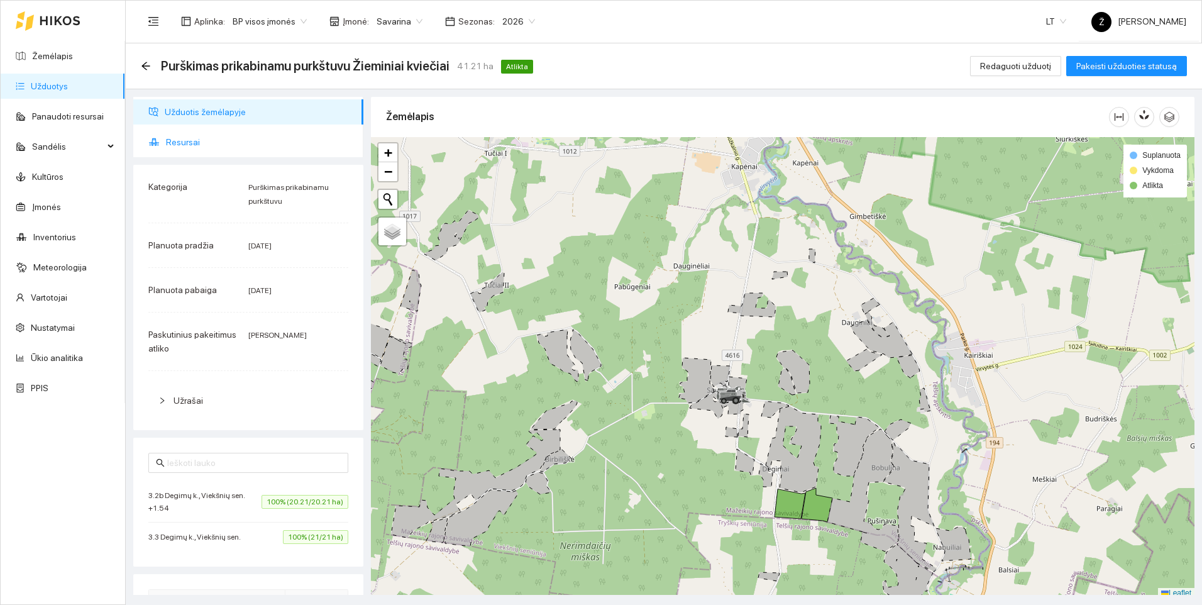
click at [192, 142] on span "Resursai" at bounding box center [259, 141] width 187 height 25
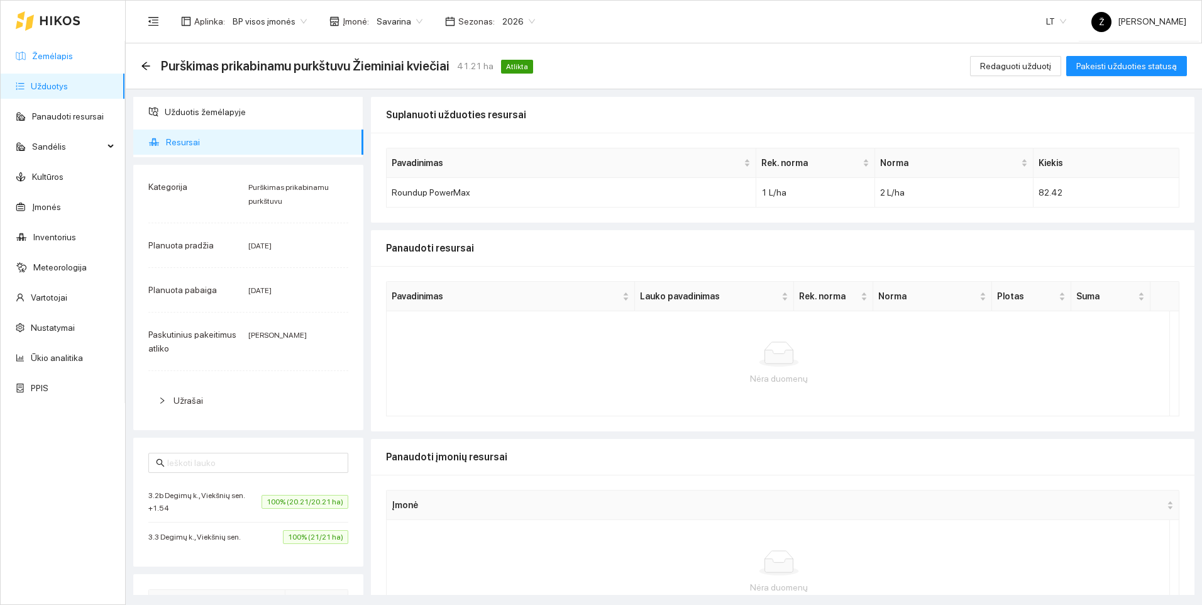
click at [69, 55] on link "Žemėlapis" at bounding box center [52, 56] width 41 height 10
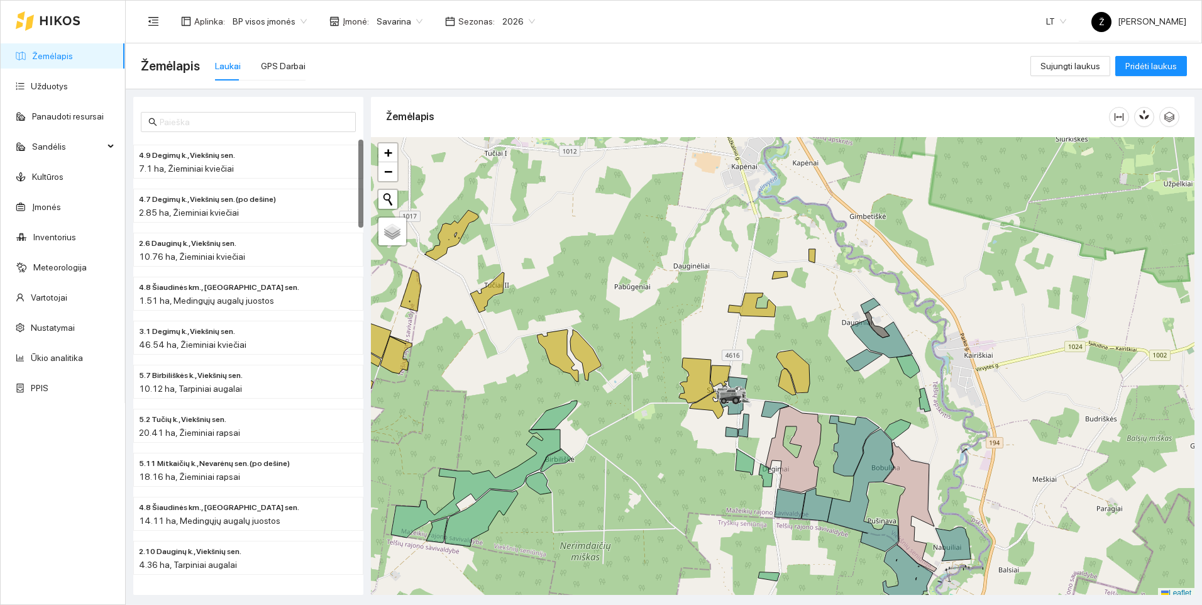
click at [399, 94] on div "4.9 Degimų k., Viekšnių sen. 7.1 ha, Žieminiai kviečiai 4.7 Degimų k., Viekšnių…" at bounding box center [660, 341] width 1076 height 505
click at [44, 87] on link "Užduotys" at bounding box center [49, 86] width 37 height 10
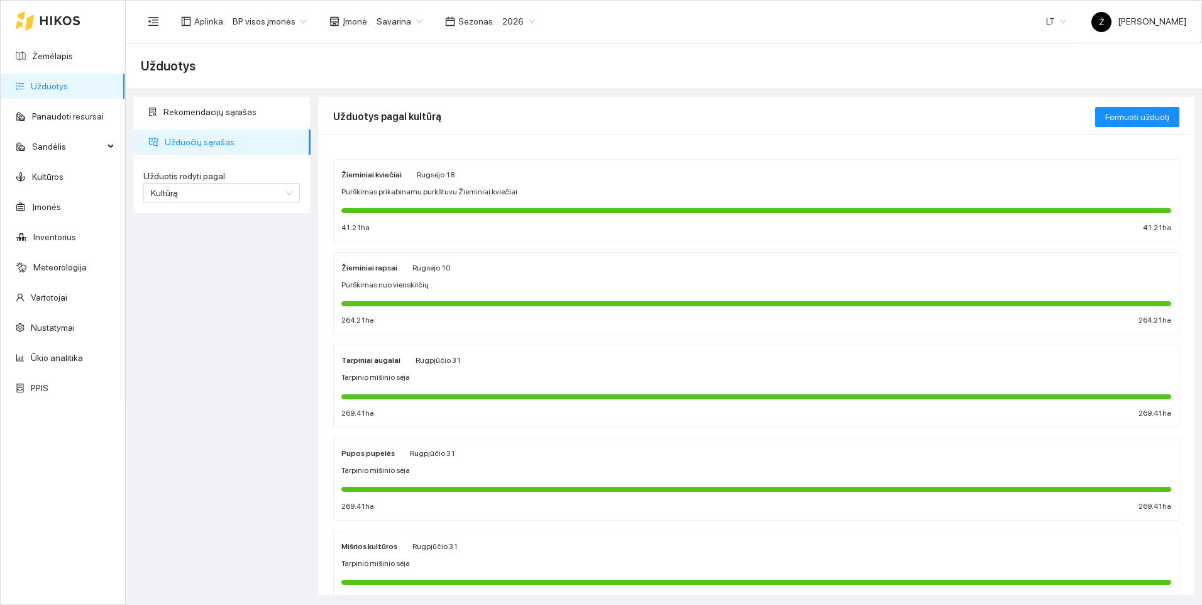
click at [407, 195] on span "Purškimas prikabinamu purkštuvu Žieminiai kviečiai" at bounding box center [429, 192] width 176 height 12
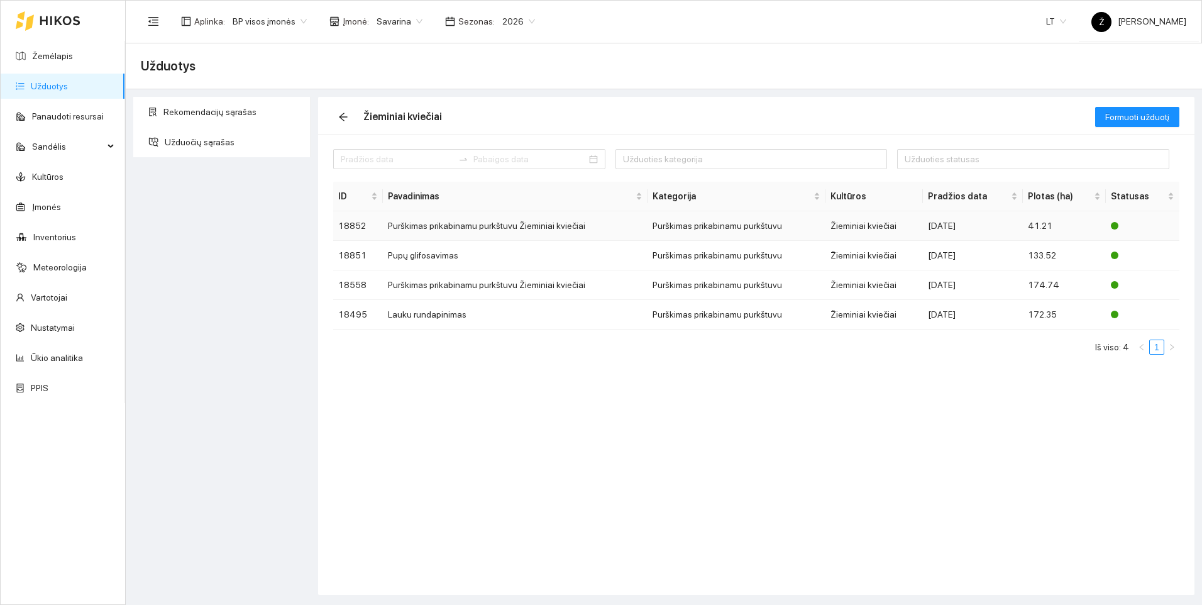
click at [419, 227] on td "Purškimas prikabinamu purkštuvu Žieminiai kviečiai" at bounding box center [515, 226] width 265 height 30
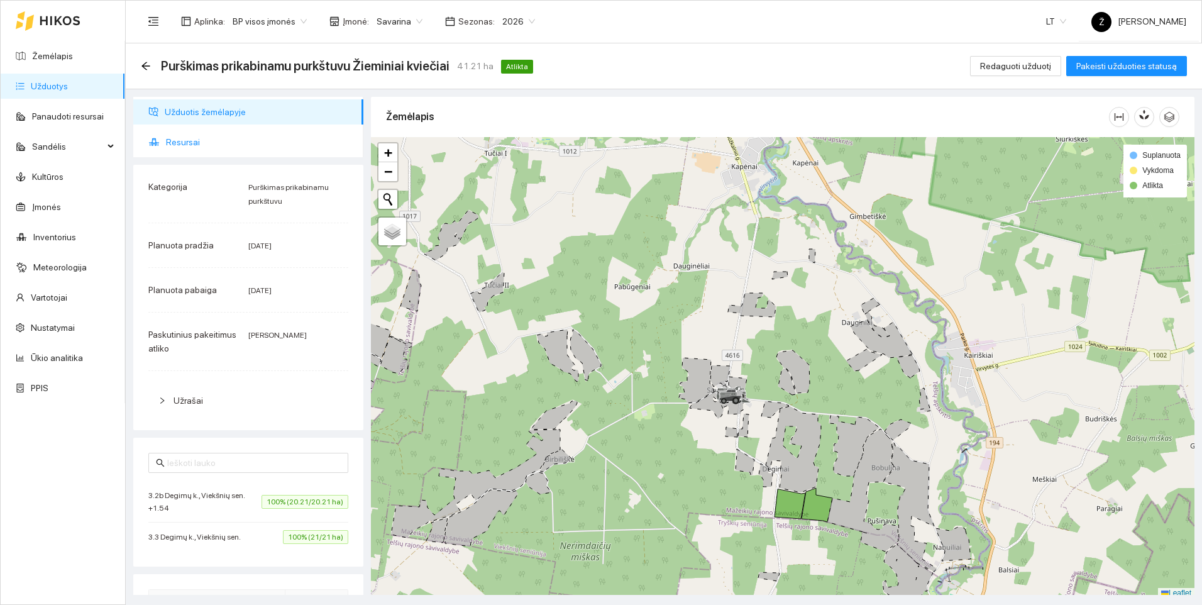
click at [200, 134] on span "Resursai" at bounding box center [259, 141] width 187 height 25
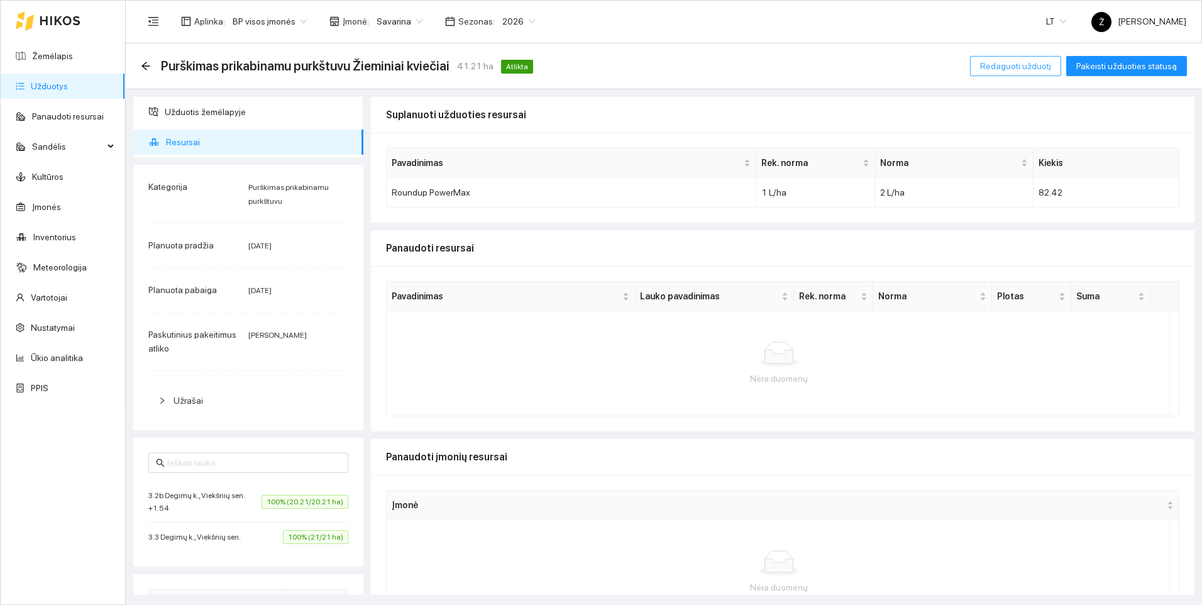
click at [1023, 69] on span "Redaguoti užduotį" at bounding box center [1015, 66] width 71 height 14
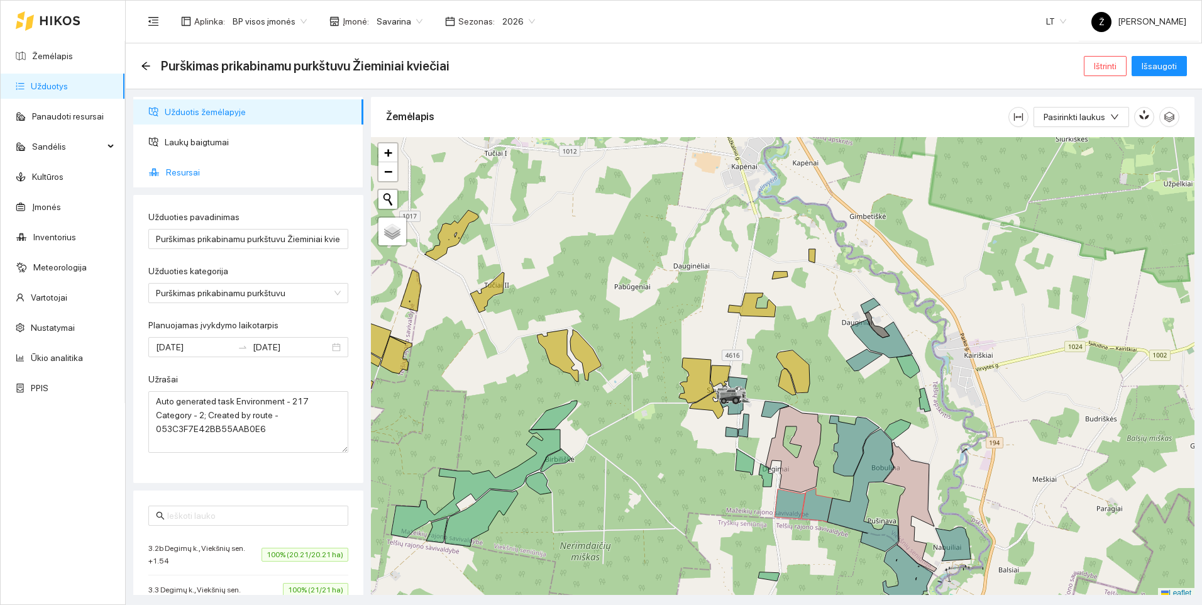
click at [189, 176] on span "Resursai" at bounding box center [259, 172] width 187 height 25
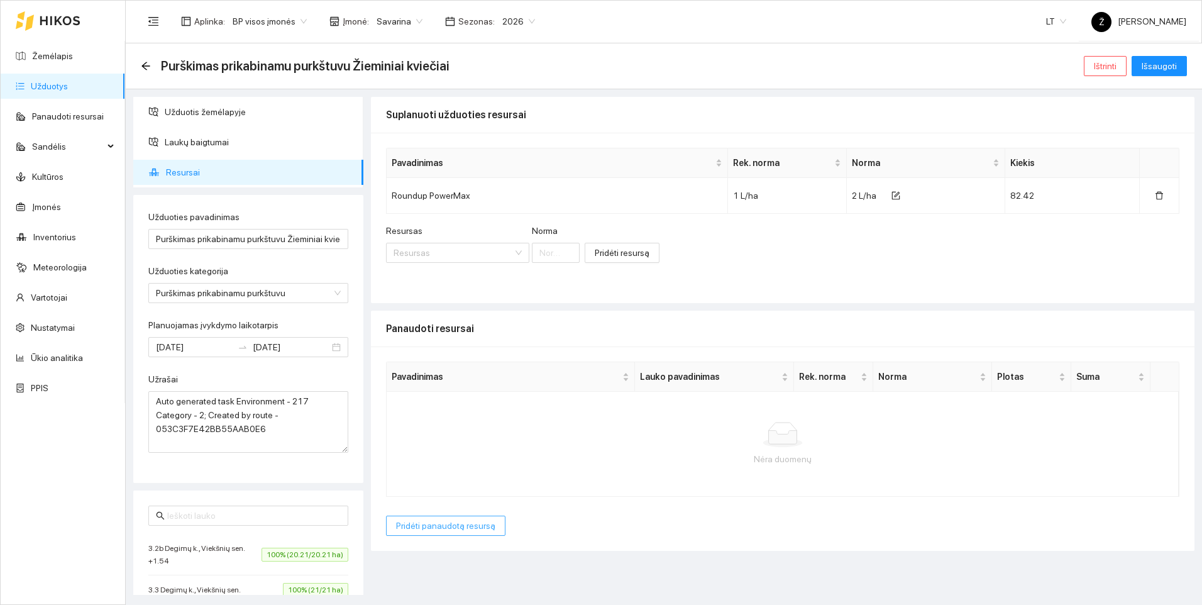
click at [456, 525] on span "Pridėti panaudotą resursą" at bounding box center [445, 526] width 99 height 14
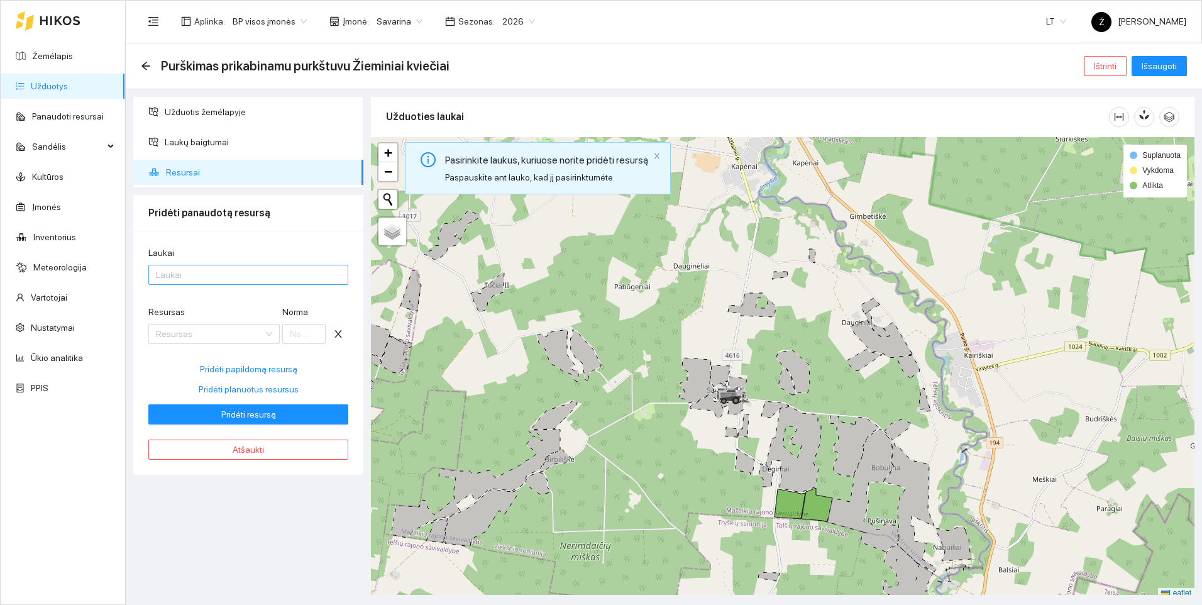
click at [175, 275] on div at bounding box center [241, 274] width 181 height 15
click at [175, 299] on div "Visi laukai" at bounding box center [248, 300] width 185 height 14
click at [233, 390] on span "Pridėti planuotus resursus" at bounding box center [249, 389] width 100 height 14
type input "2"
click at [241, 413] on span "Pridėti resursą" at bounding box center [248, 414] width 55 height 14
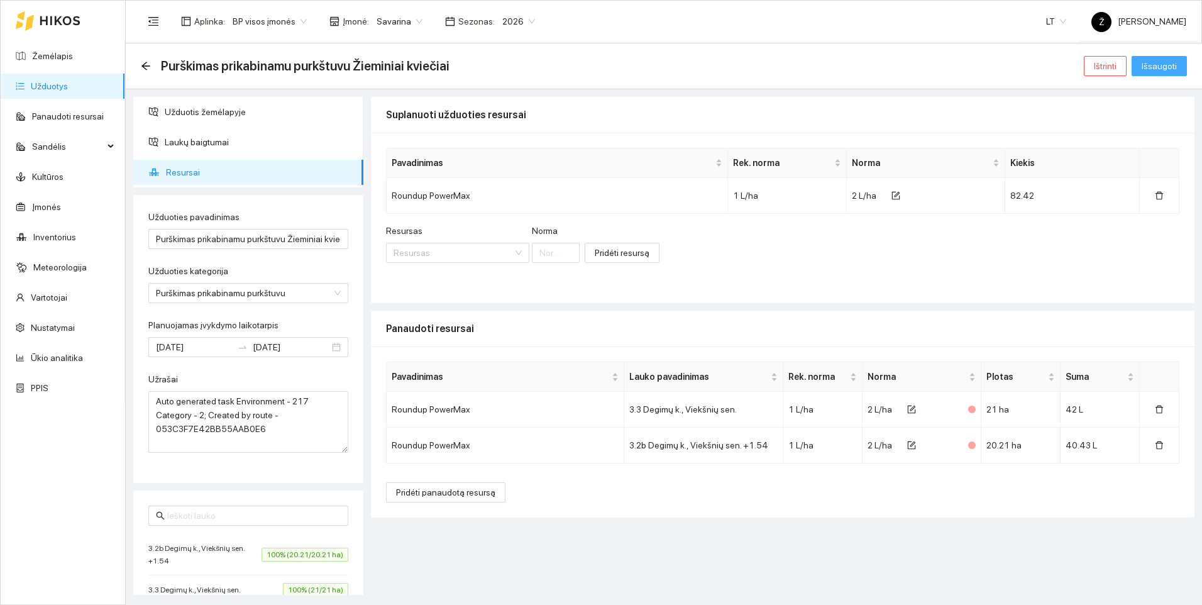
click at [1164, 65] on span "Išsaugoti" at bounding box center [1158, 66] width 35 height 14
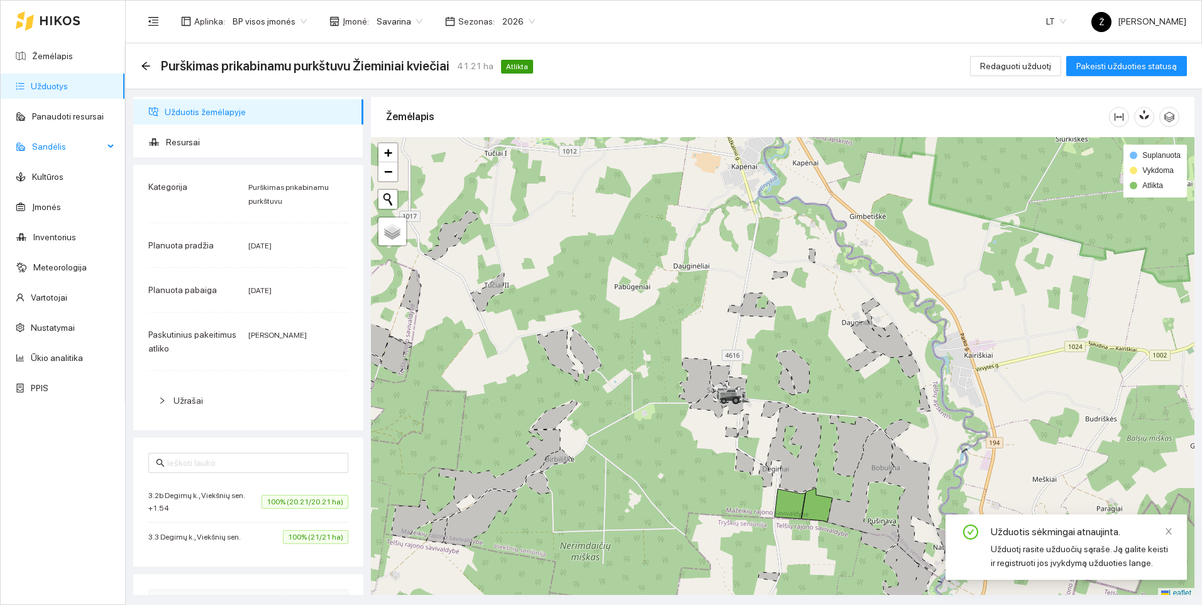
click at [43, 146] on span "Sandėlis" at bounding box center [68, 146] width 72 height 25
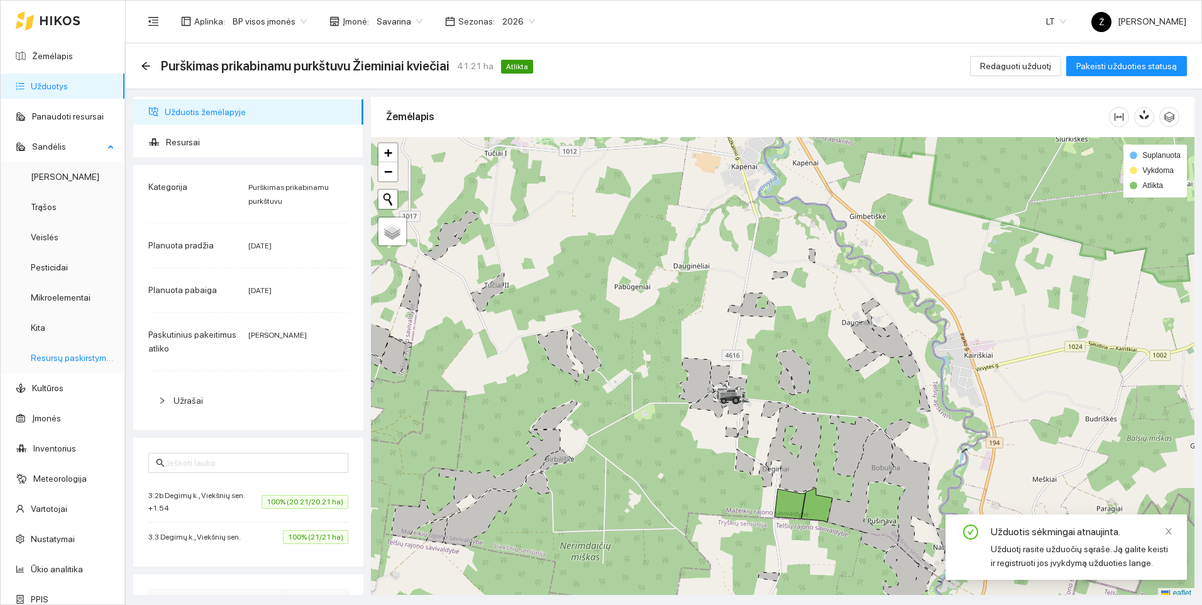
click at [63, 356] on link "Resursų paskirstymas" at bounding box center [73, 358] width 85 height 10
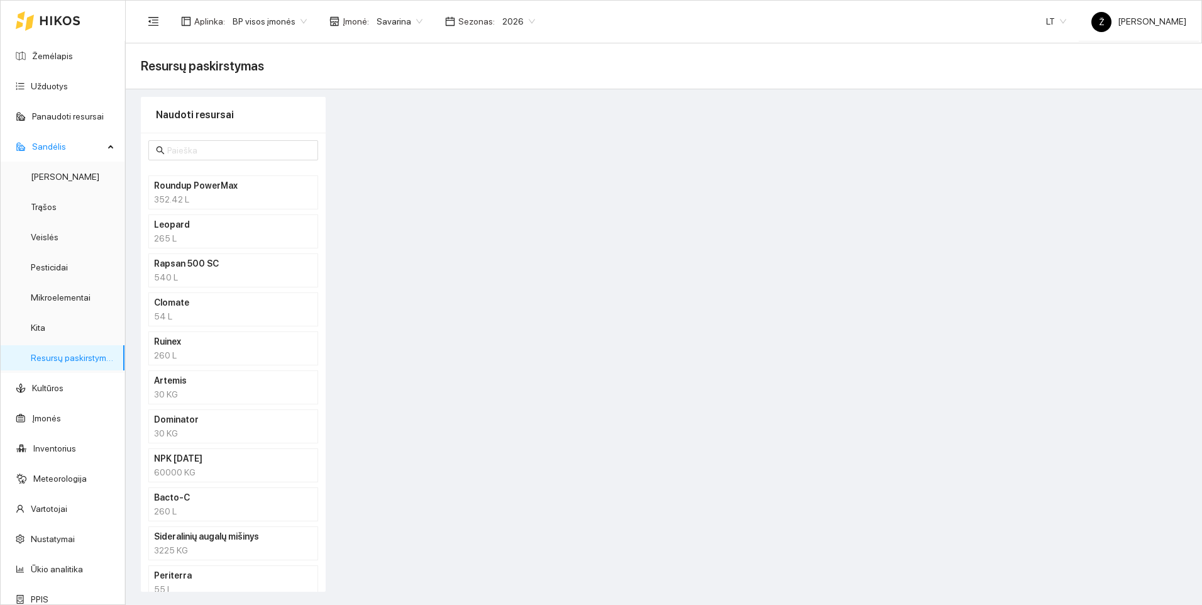
click at [224, 185] on h4 "Roundup PowerMax" at bounding box center [217, 185] width 126 height 14
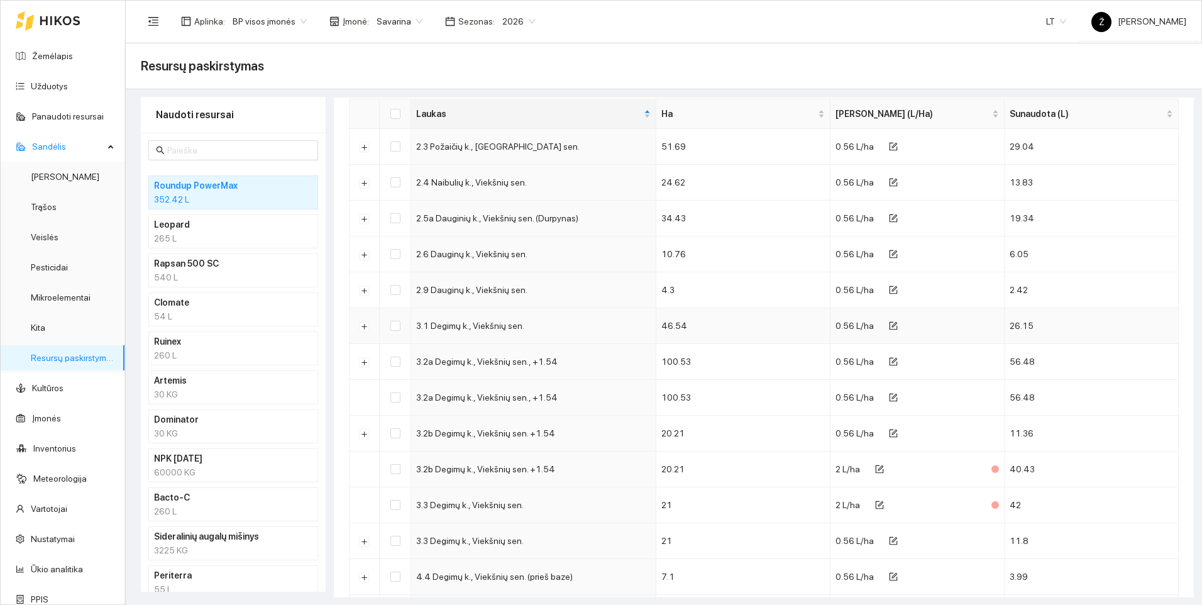
scroll to position [189, 0]
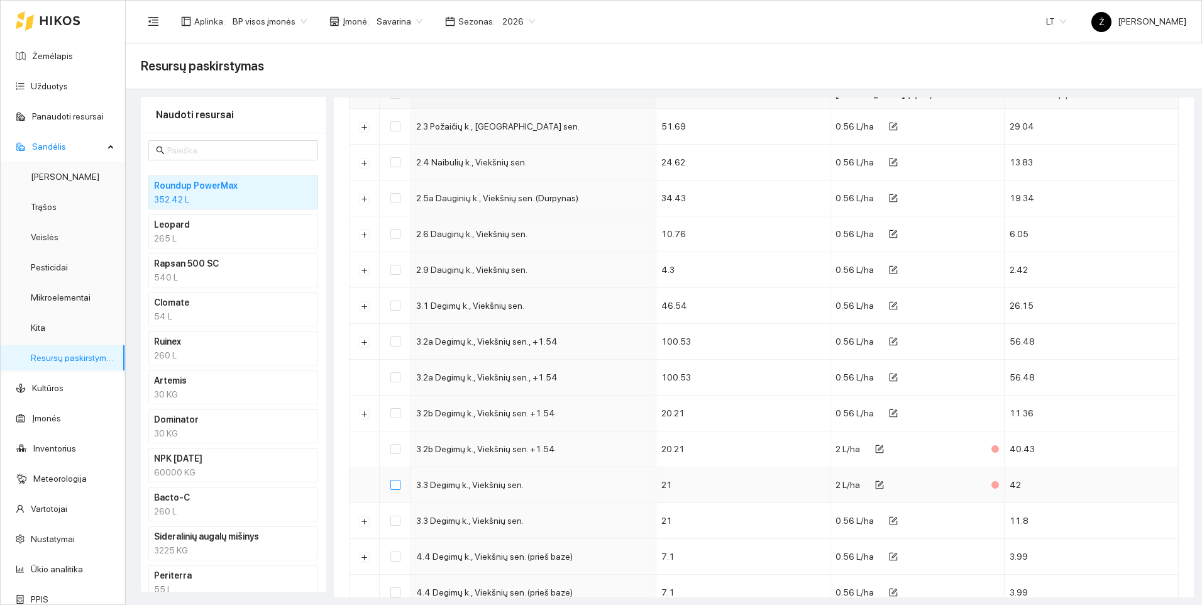
click at [397, 482] on input "checkbox" at bounding box center [395, 485] width 10 height 10
checkbox input "true"
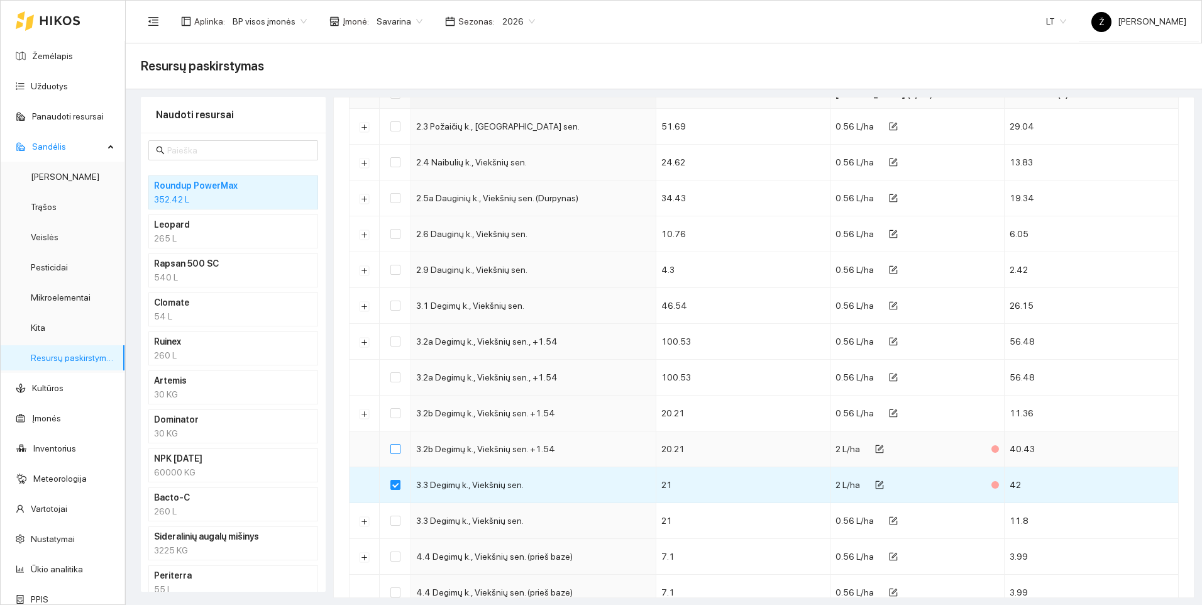
click at [395, 449] on input "checkbox" at bounding box center [395, 449] width 10 height 10
checkbox input "true"
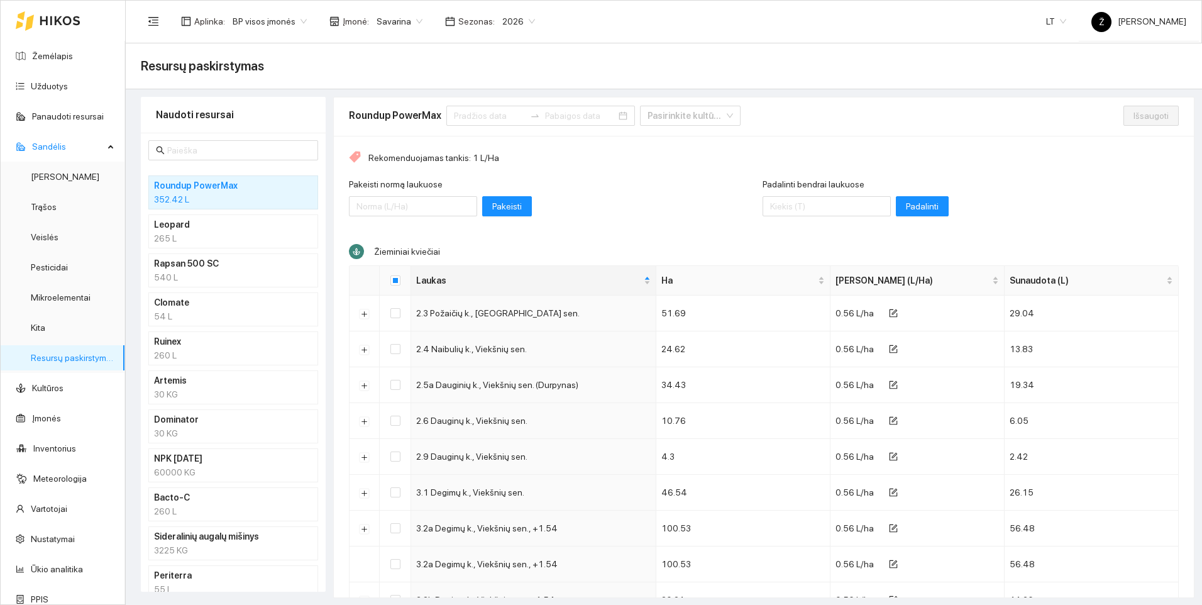
scroll to position [0, 0]
click at [796, 209] on input "Padalinti bendrai laukuose" at bounding box center [826, 208] width 128 height 20
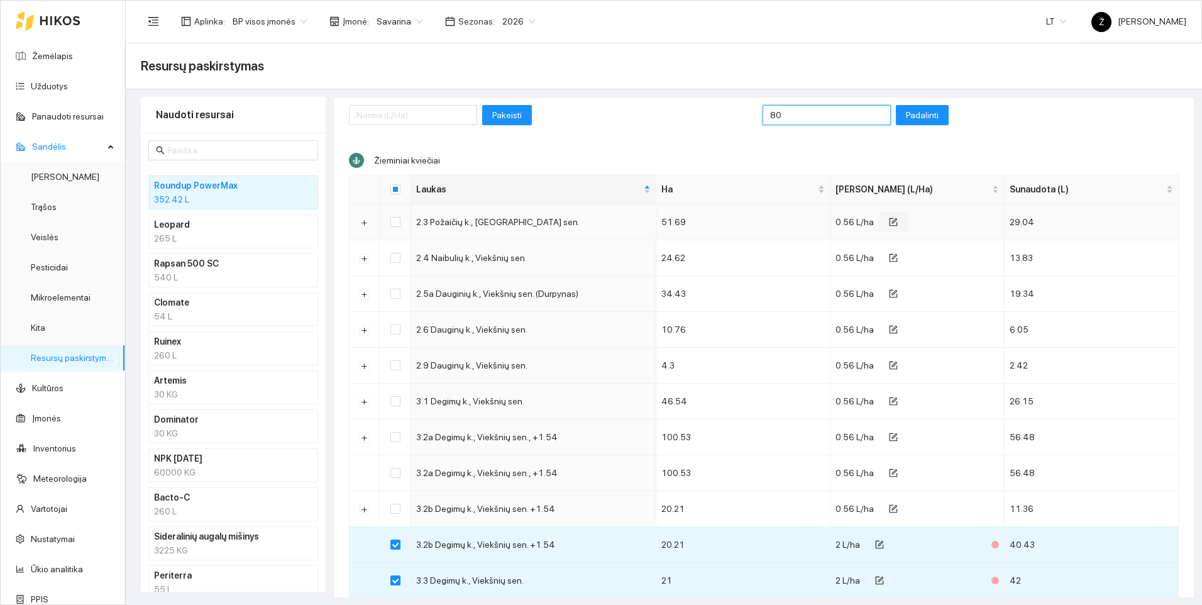
scroll to position [63, 0]
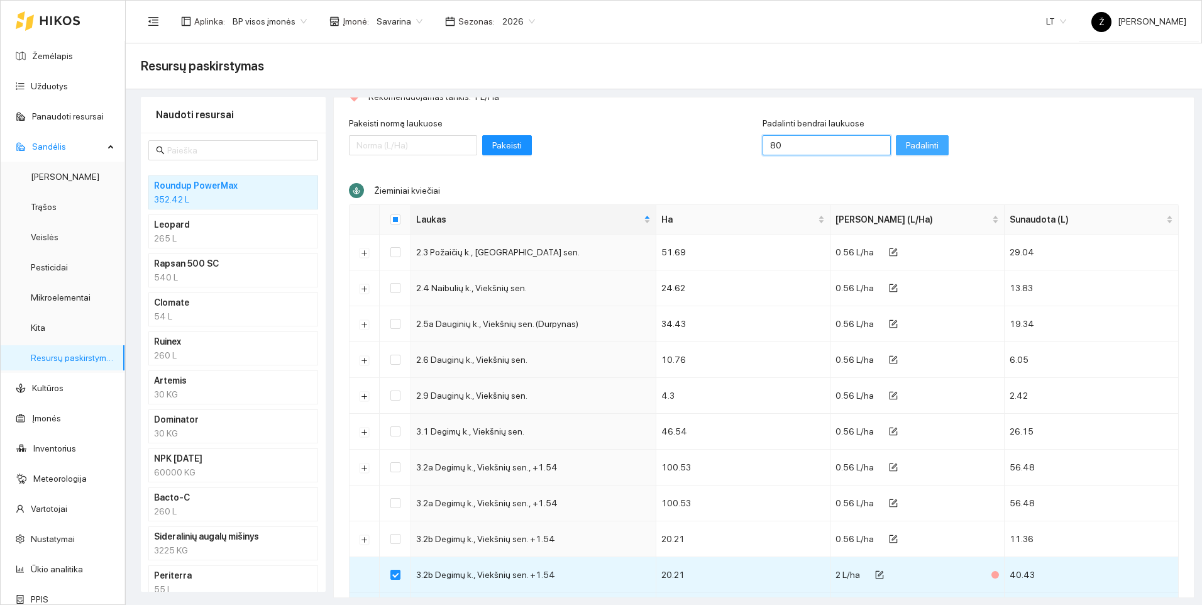
type input "80"
click at [906, 142] on span "Padalinti" at bounding box center [922, 145] width 33 height 14
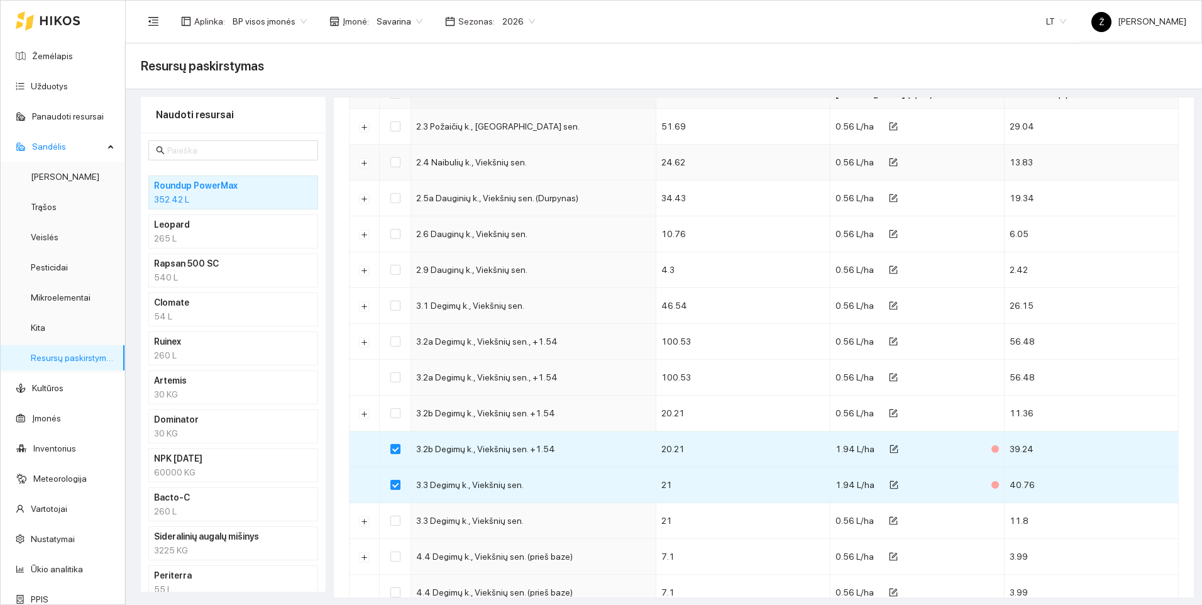
scroll to position [0, 0]
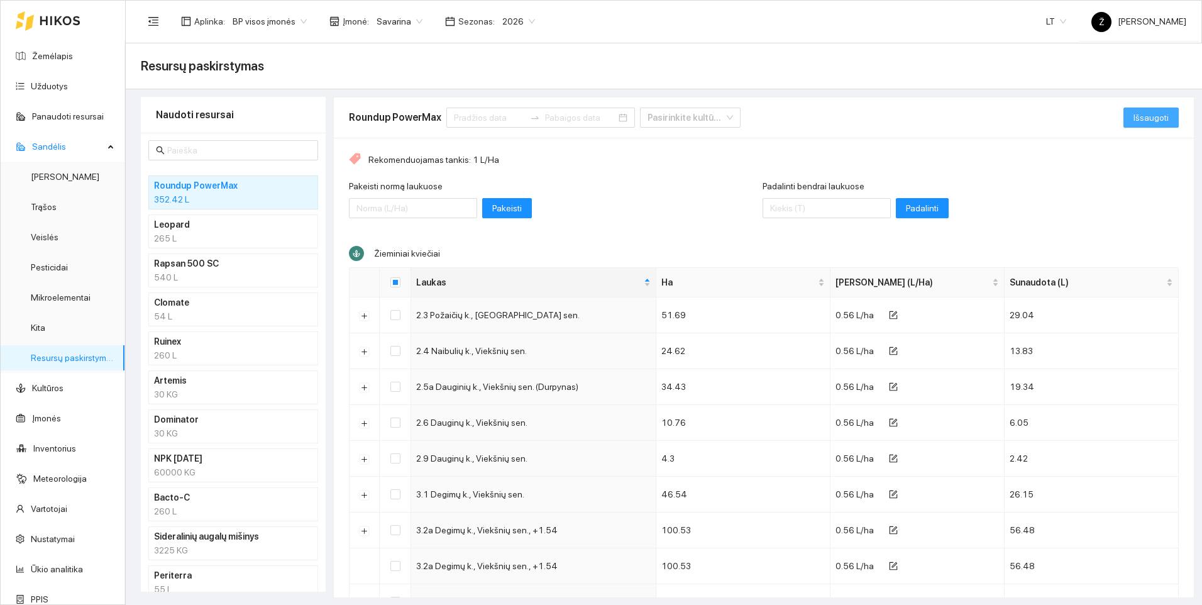
click at [1146, 115] on span "Išsaugoti" at bounding box center [1150, 118] width 35 height 14
checkbox input "false"
click at [39, 89] on link "Užduotys" at bounding box center [49, 86] width 37 height 10
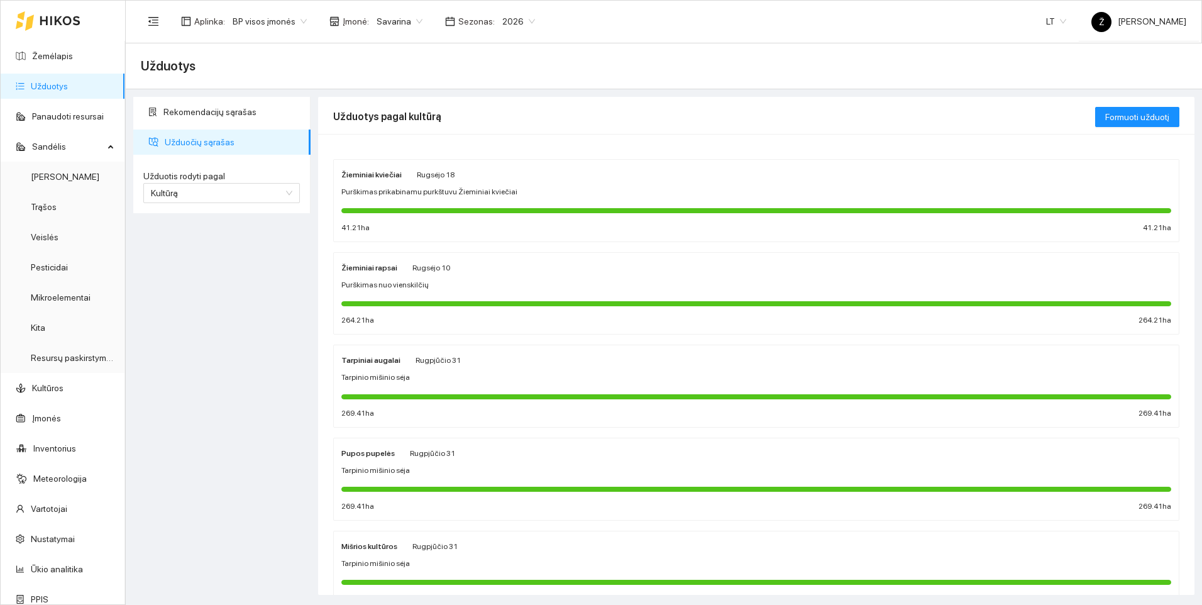
click at [405, 178] on div "Žieminiai kviečiai [PERSON_NAME][DATE]" at bounding box center [397, 174] width 113 height 14
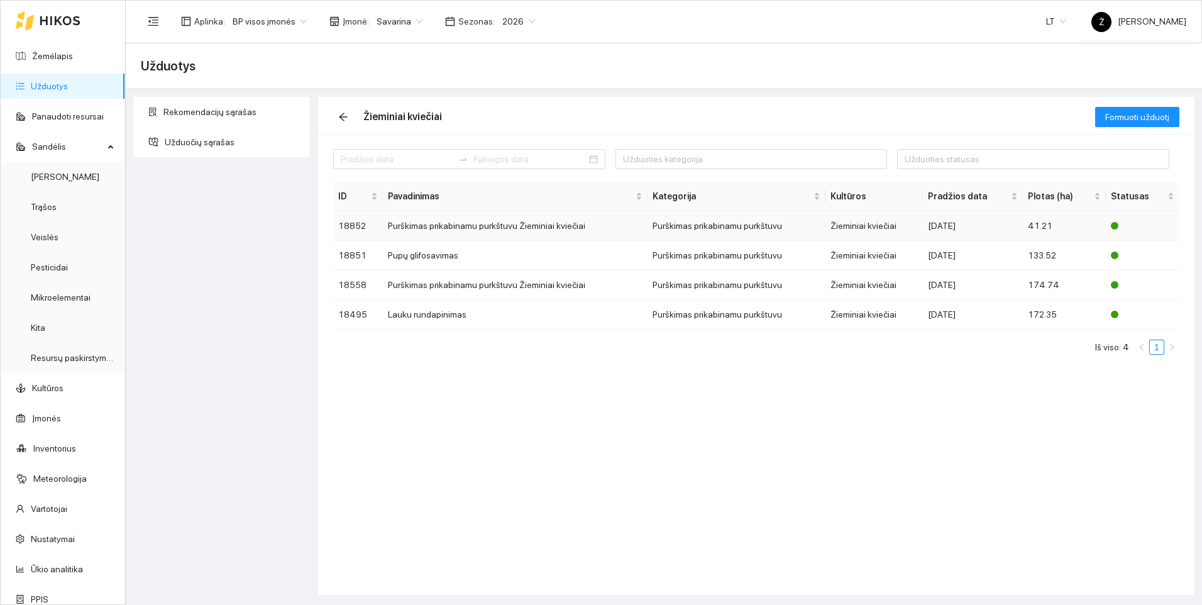
click at [481, 230] on td "Purškimas prikabinamu purkštuvu Žieminiai kviečiai" at bounding box center [515, 226] width 265 height 30
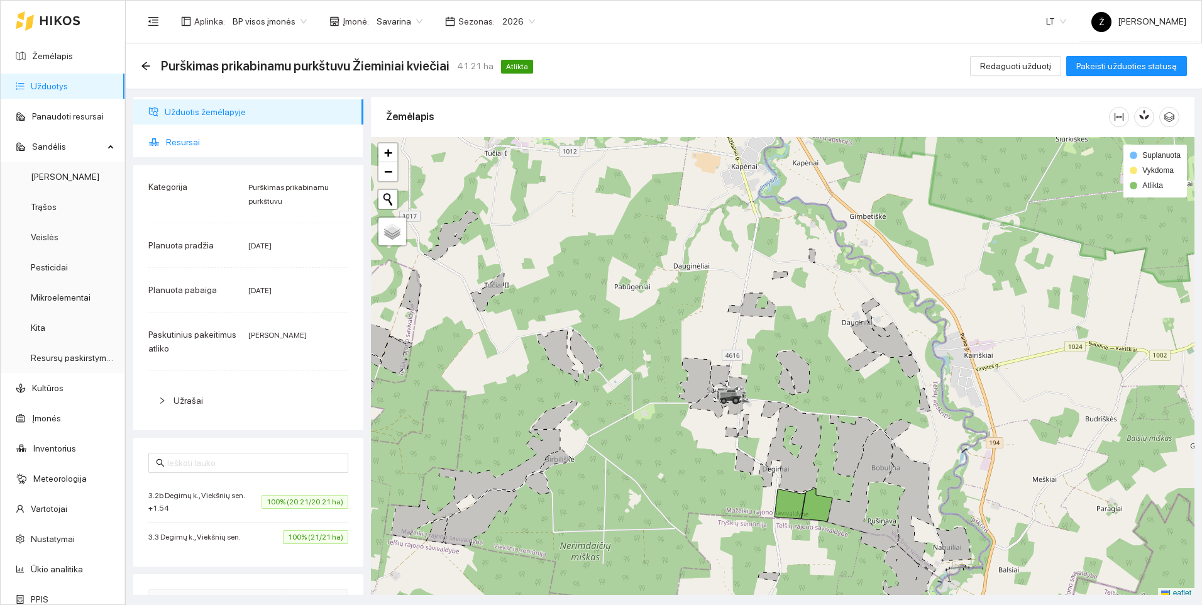
click at [180, 146] on span "Resursai" at bounding box center [259, 141] width 187 height 25
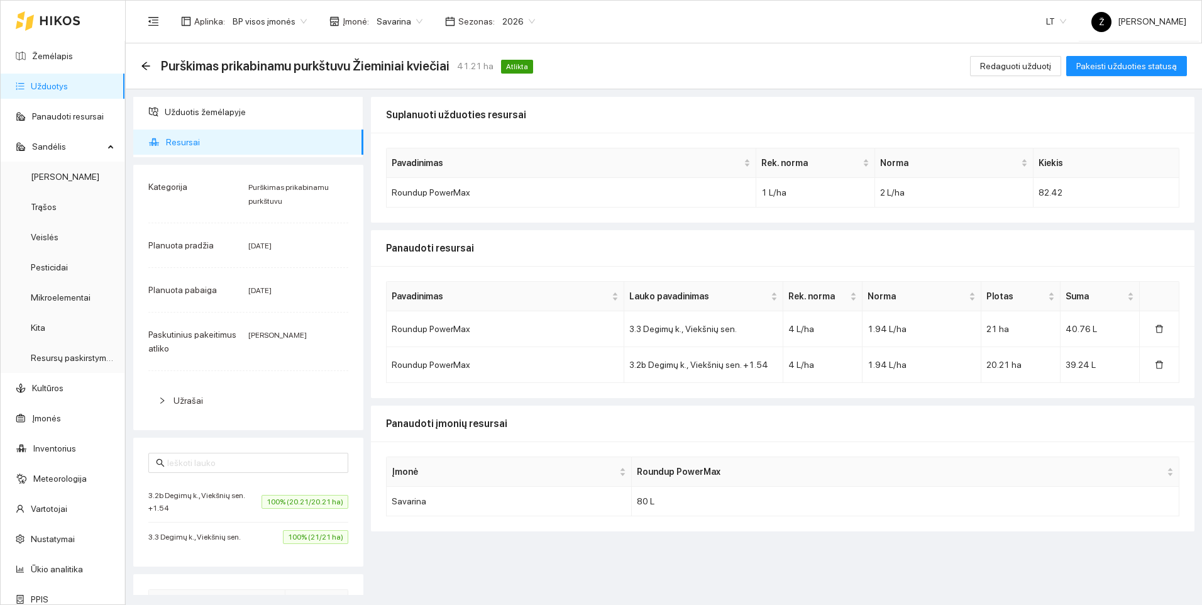
click at [59, 84] on link "Užduotys" at bounding box center [49, 86] width 37 height 10
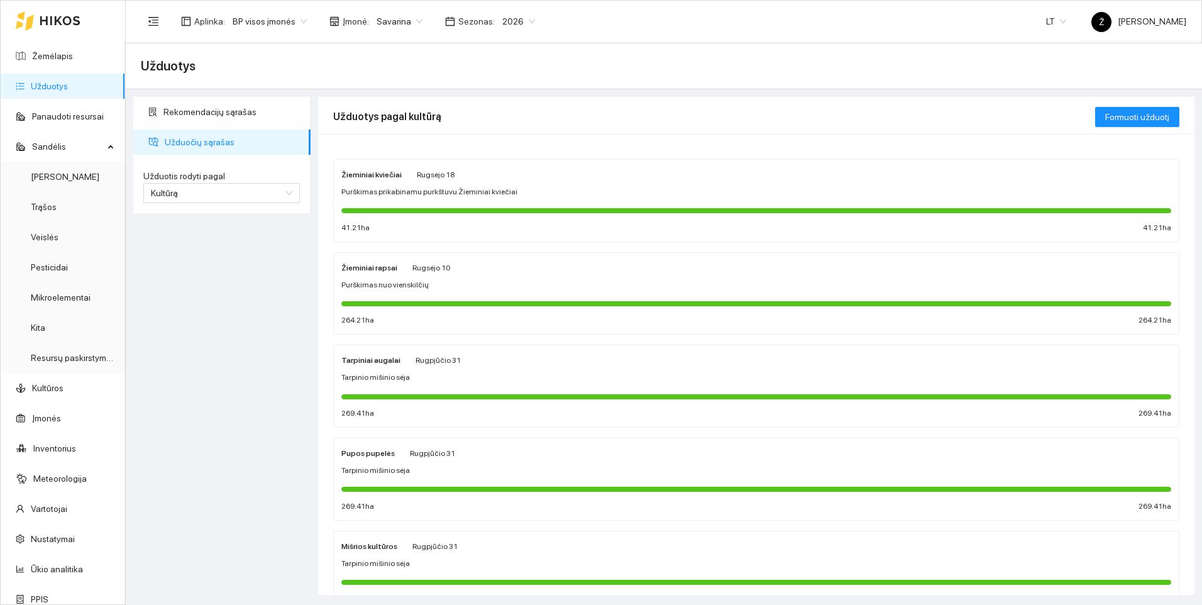
click at [392, 261] on div "Žieminiai rapsai" at bounding box center [369, 267] width 56 height 14
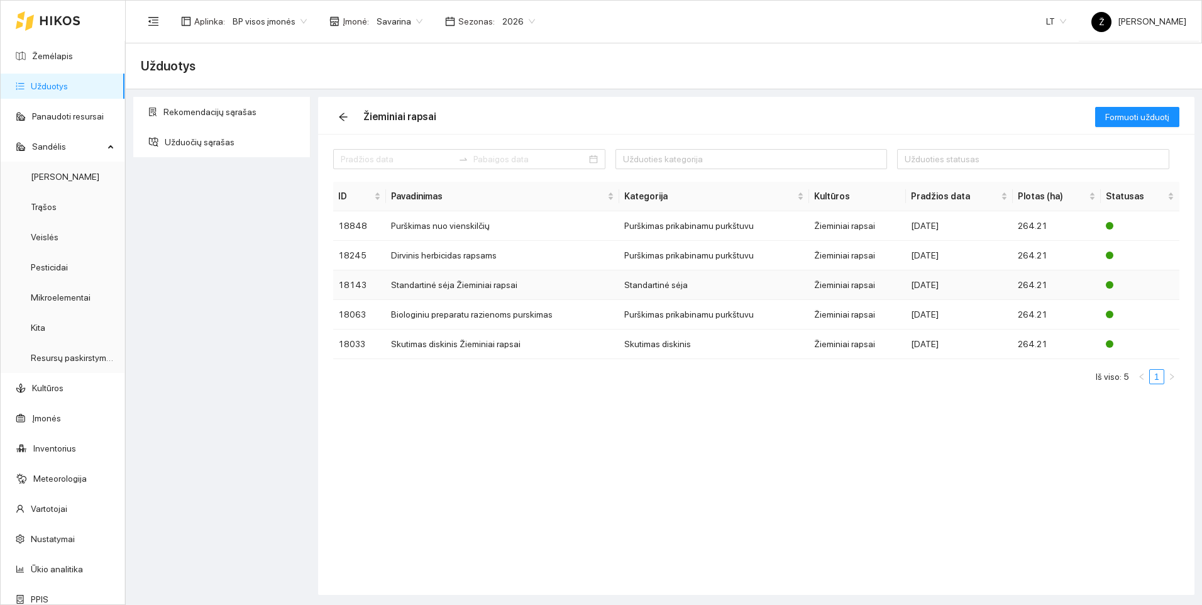
click at [436, 283] on td "Standartinė sėja Žieminiai rapsai" at bounding box center [502, 285] width 233 height 30
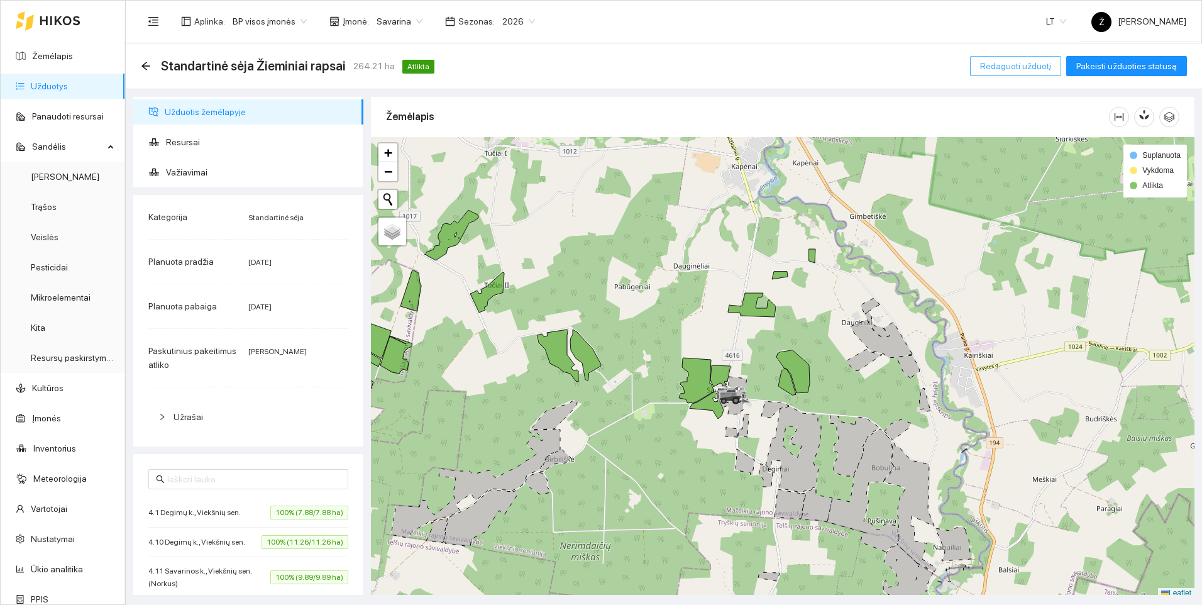
click at [1045, 67] on span "Redaguoti užduotį" at bounding box center [1015, 66] width 71 height 14
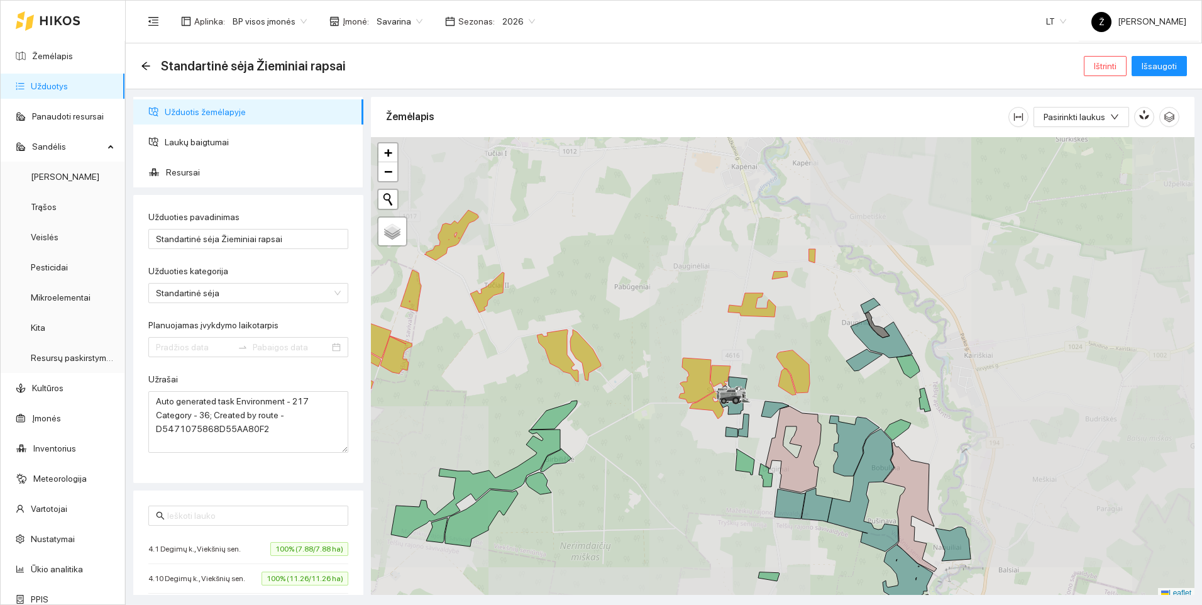
type input "[DATE]"
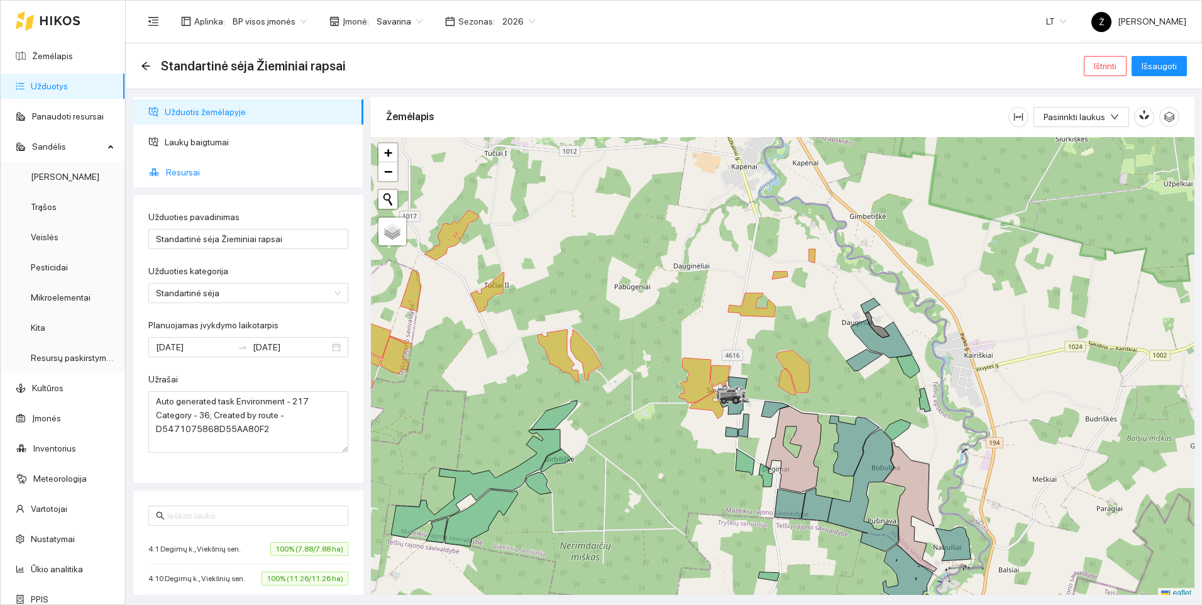
click at [182, 165] on span "Resursai" at bounding box center [259, 172] width 187 height 25
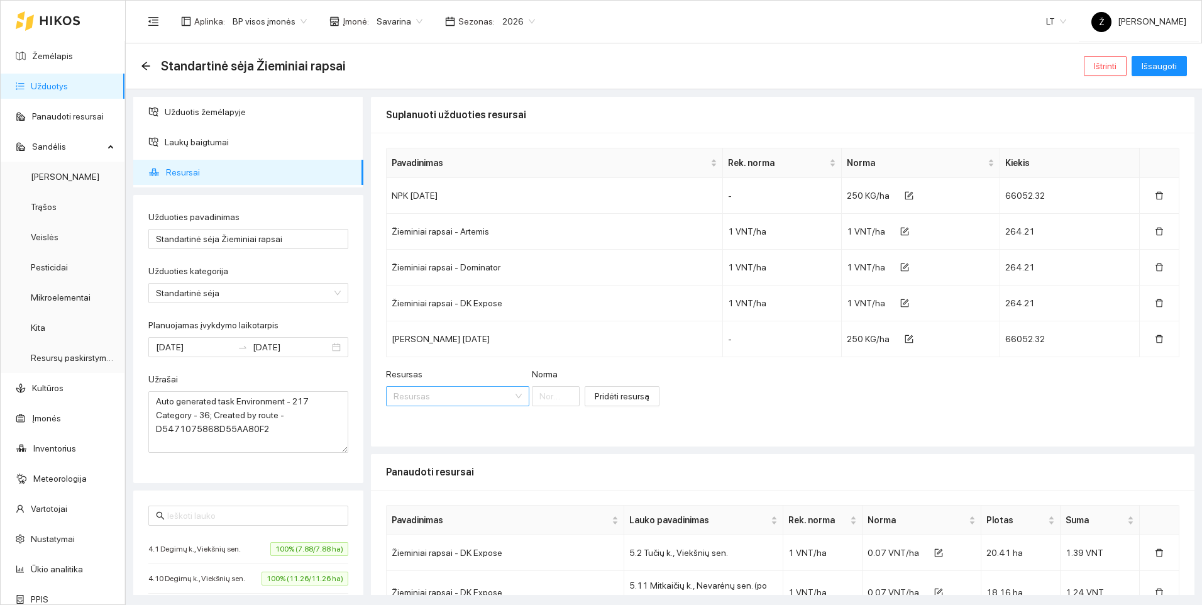
click at [449, 395] on input "Resursas" at bounding box center [452, 396] width 119 height 19
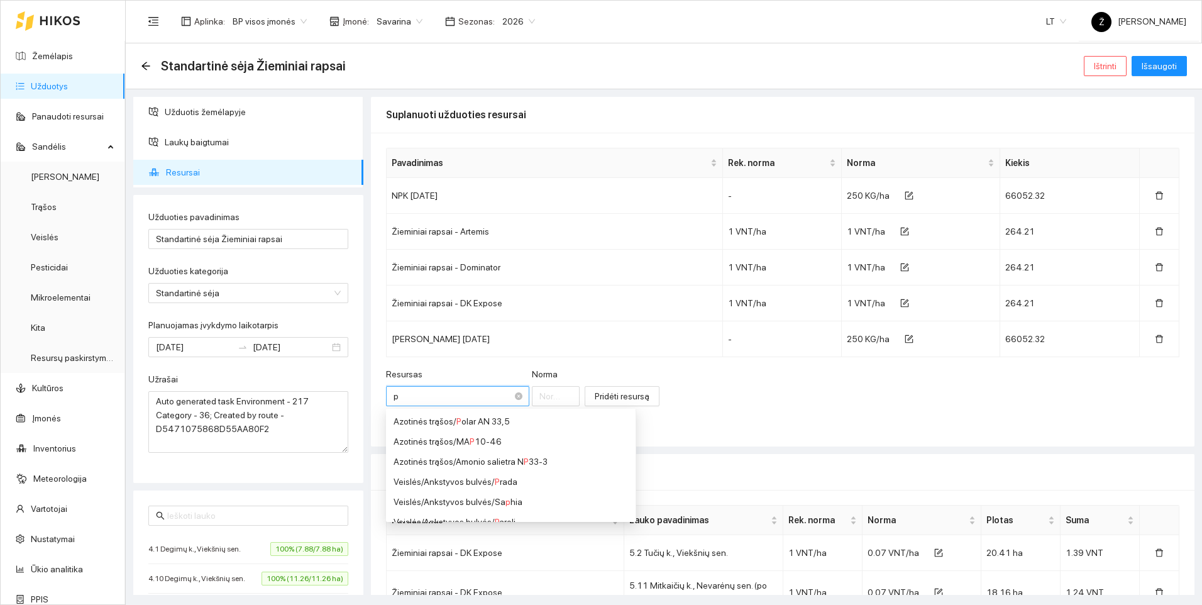
type input "pt"
click at [473, 439] on div "Veislės / Žieminiai rapsai / PT 315" at bounding box center [479, 441] width 173 height 14
type input "1"
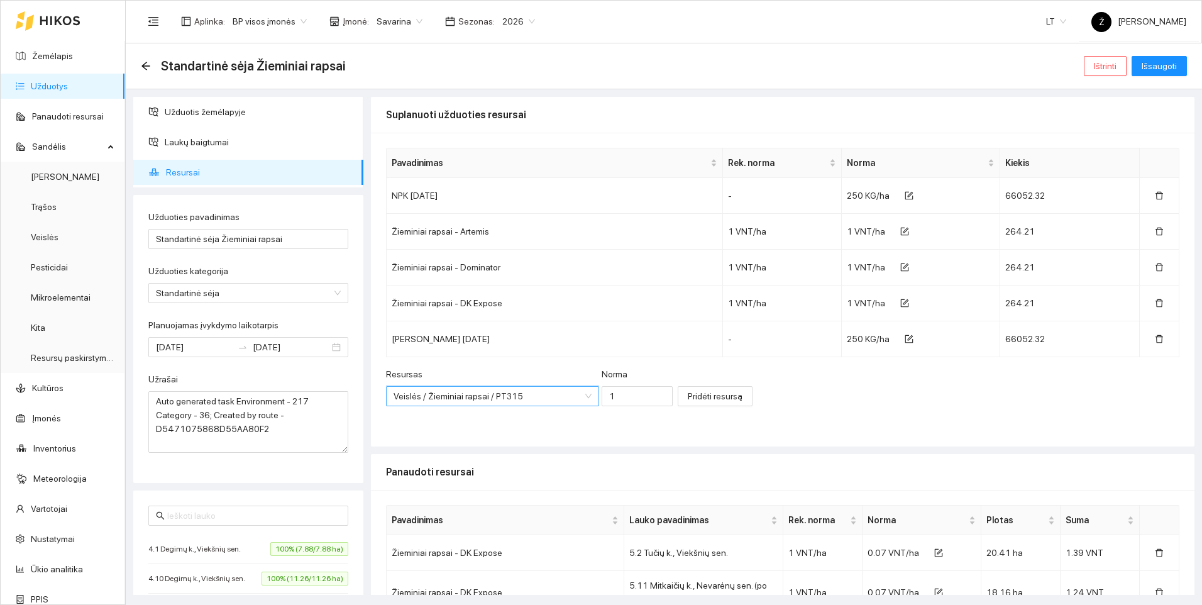
scroll to position [533, 0]
click at [688, 401] on span "Pridėti resursą" at bounding box center [715, 396] width 55 height 14
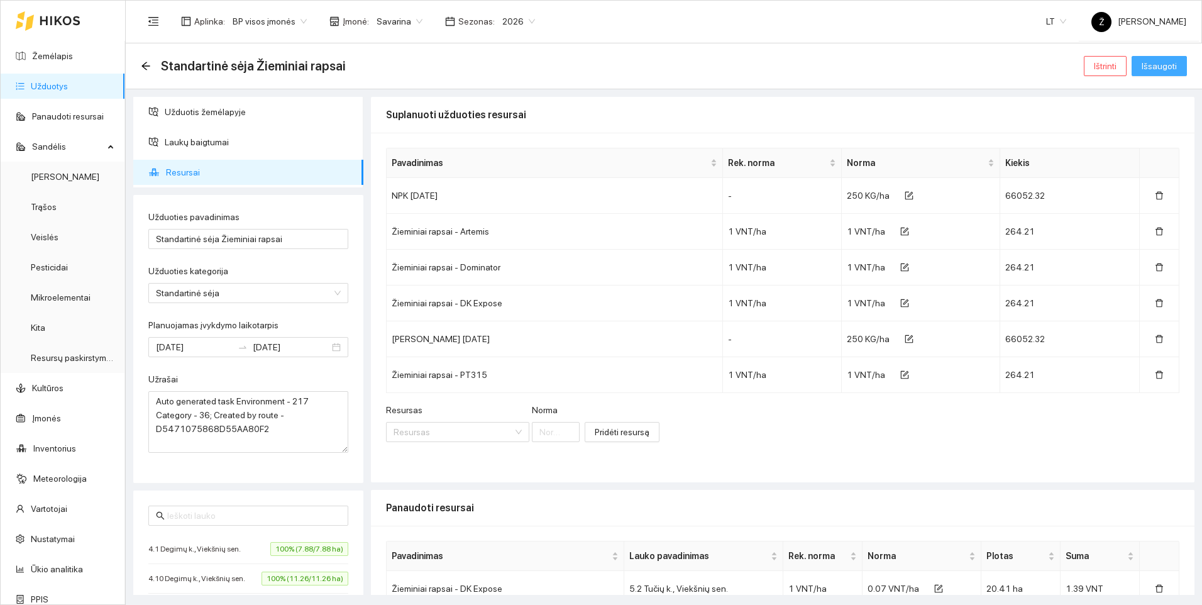
click at [1170, 62] on span "Išsaugoti" at bounding box center [1158, 66] width 35 height 14
click at [1144, 373] on button "button" at bounding box center [1158, 375] width 29 height 20
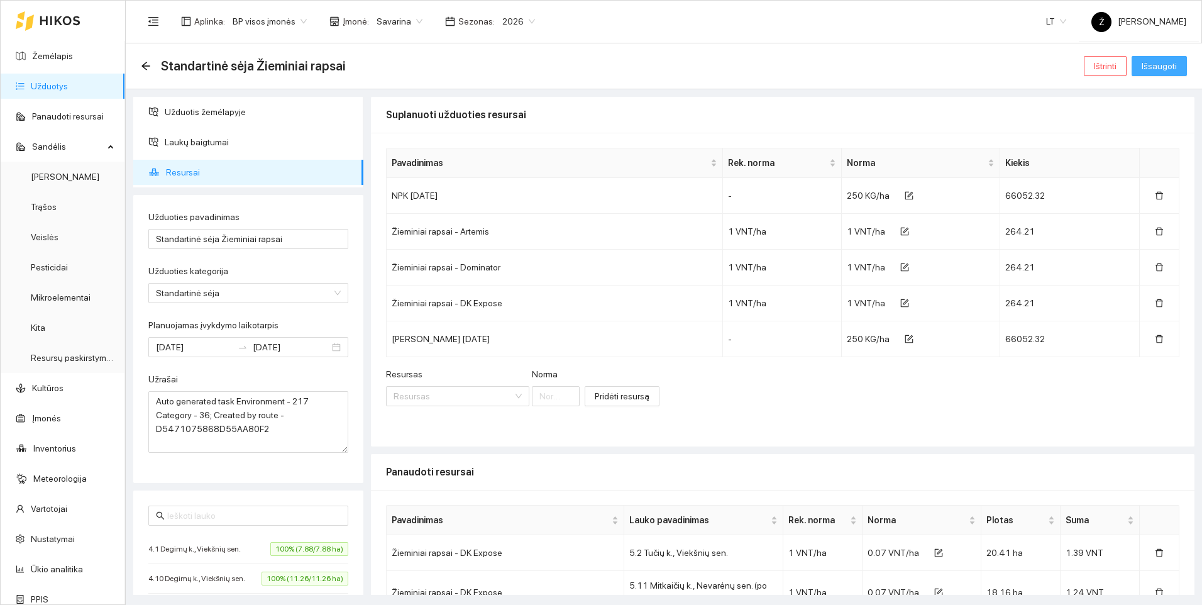
click at [1147, 63] on span "Išsaugoti" at bounding box center [1158, 66] width 35 height 14
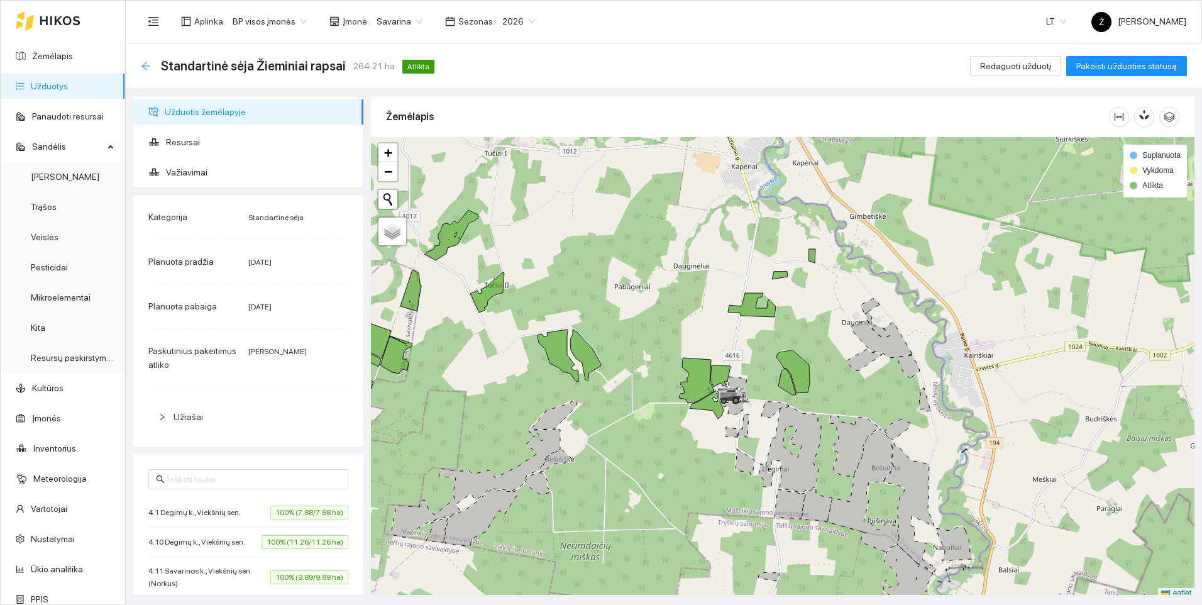
click at [146, 68] on icon "arrow-left" at bounding box center [146, 66] width 10 height 10
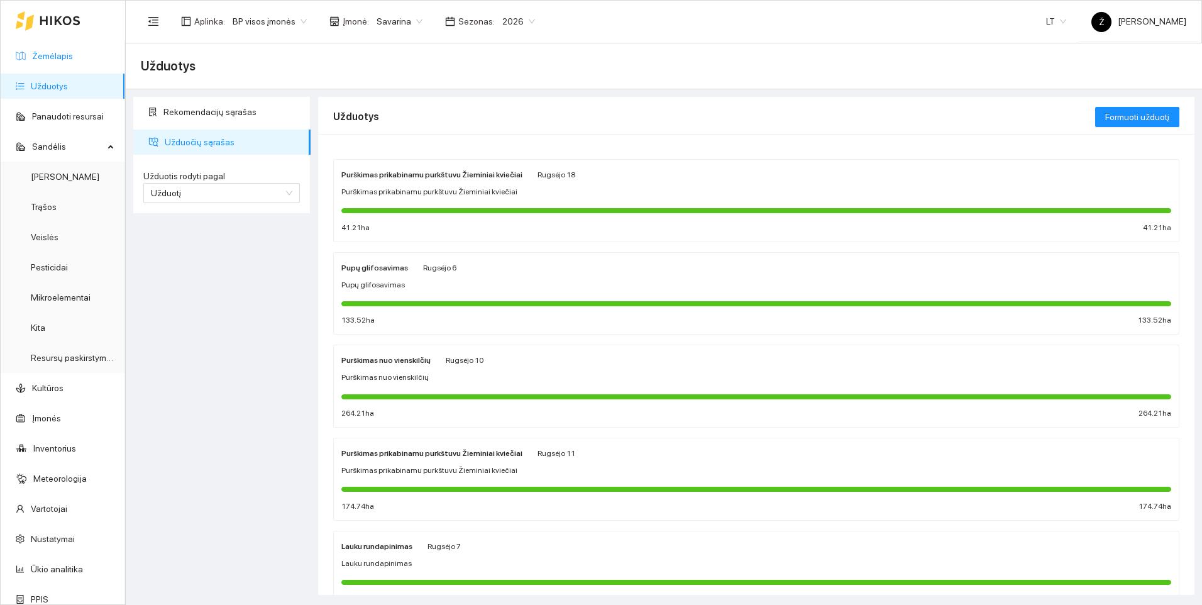
click at [60, 52] on link "Žemėlapis" at bounding box center [52, 56] width 41 height 10
